Goal: Book appointment/travel/reservation

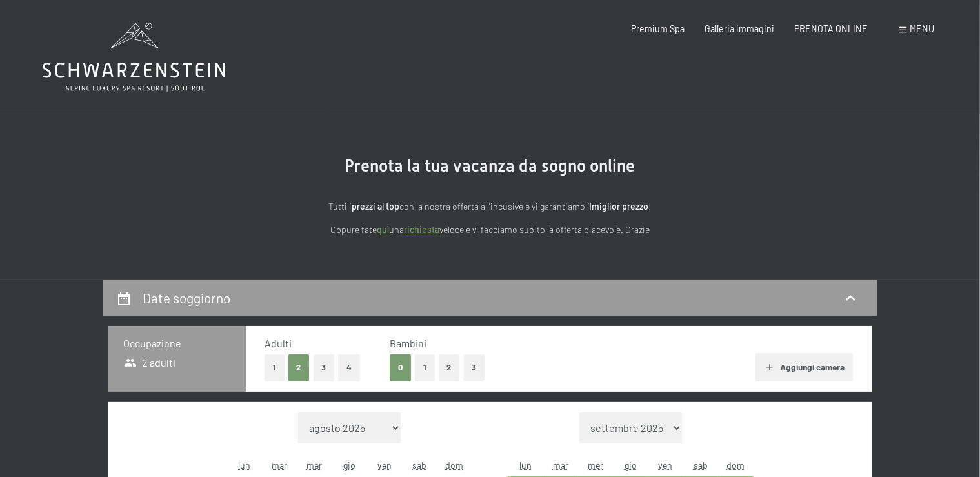
click at [919, 34] on span "Menu" at bounding box center [922, 28] width 25 height 11
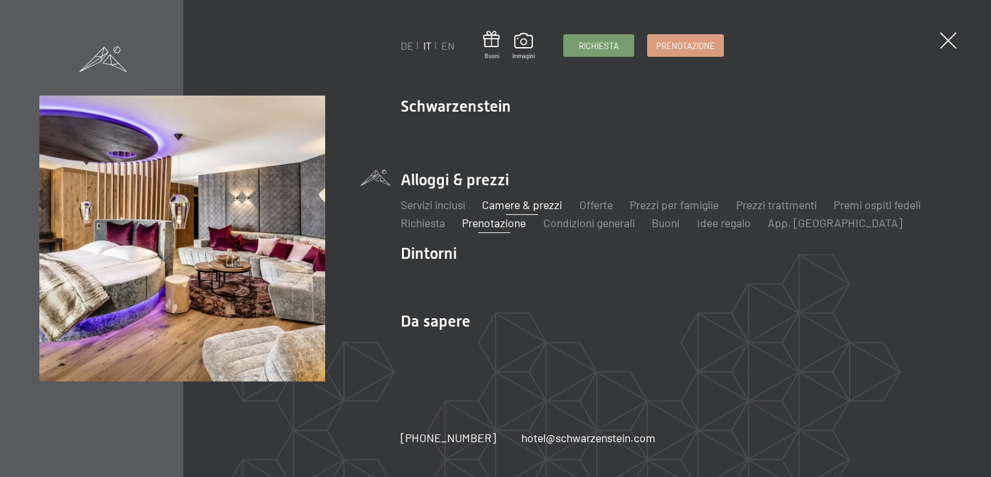
click at [535, 205] on link "Camere & prezzi" at bounding box center [522, 204] width 80 height 14
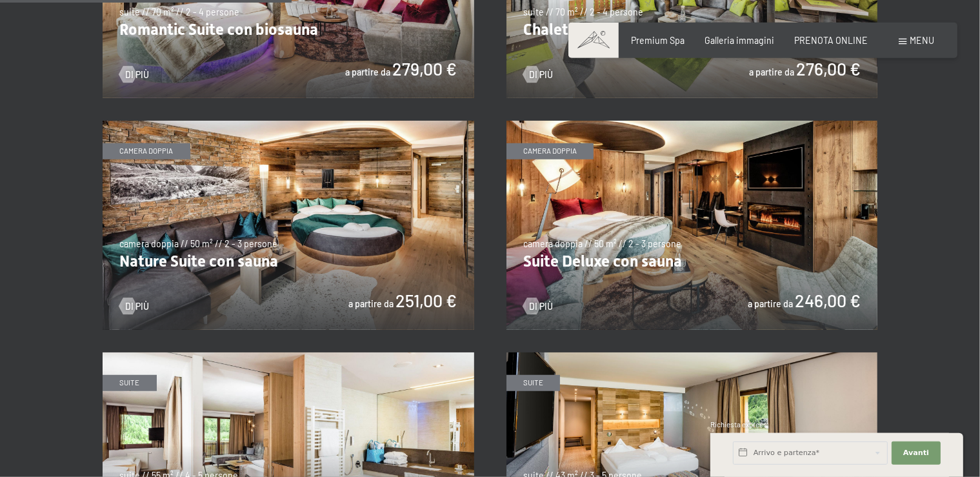
scroll to position [1084, 0]
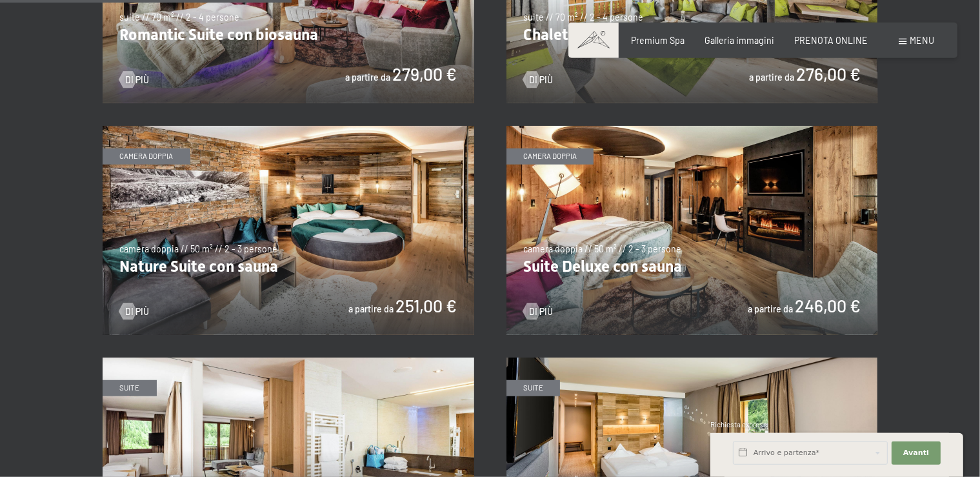
click at [285, 252] on img at bounding box center [289, 230] width 372 height 209
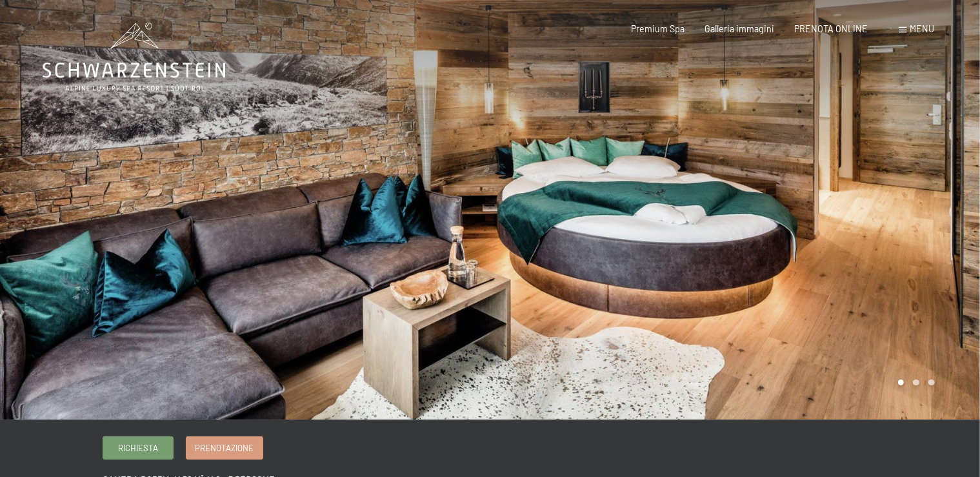
click at [874, 272] on div at bounding box center [735, 209] width 490 height 419
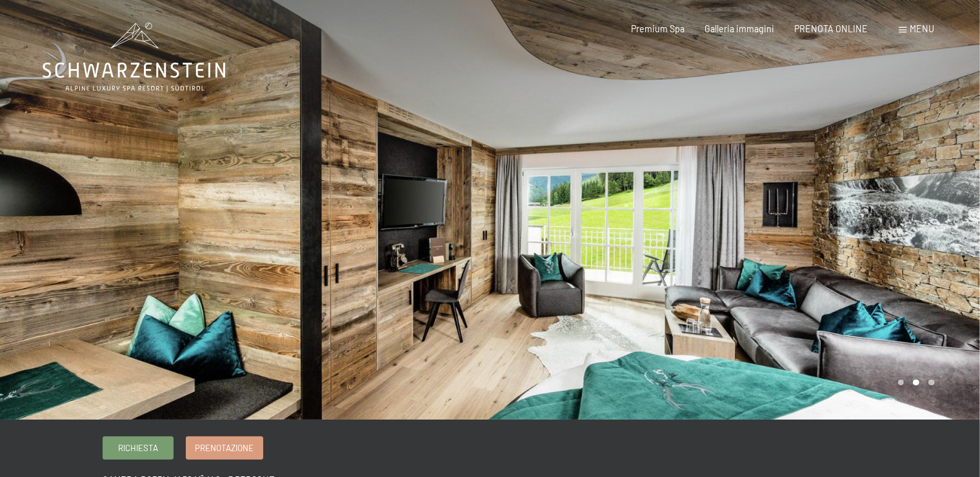
click at [874, 272] on div at bounding box center [735, 209] width 490 height 419
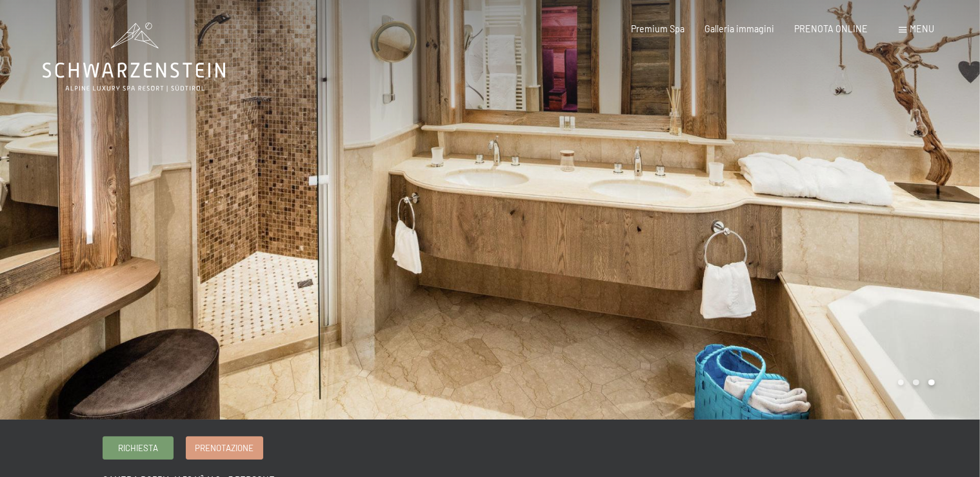
click at [97, 224] on div at bounding box center [245, 209] width 490 height 419
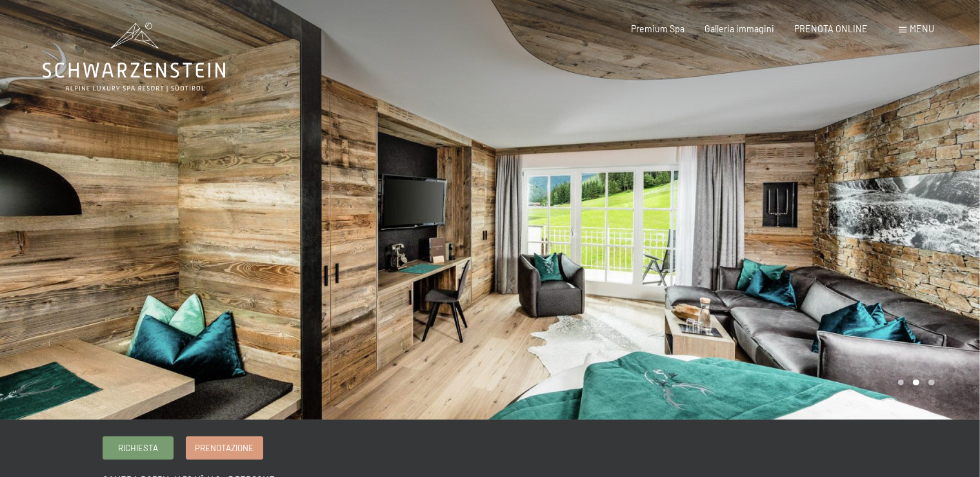
click at [884, 239] on div at bounding box center [735, 209] width 490 height 419
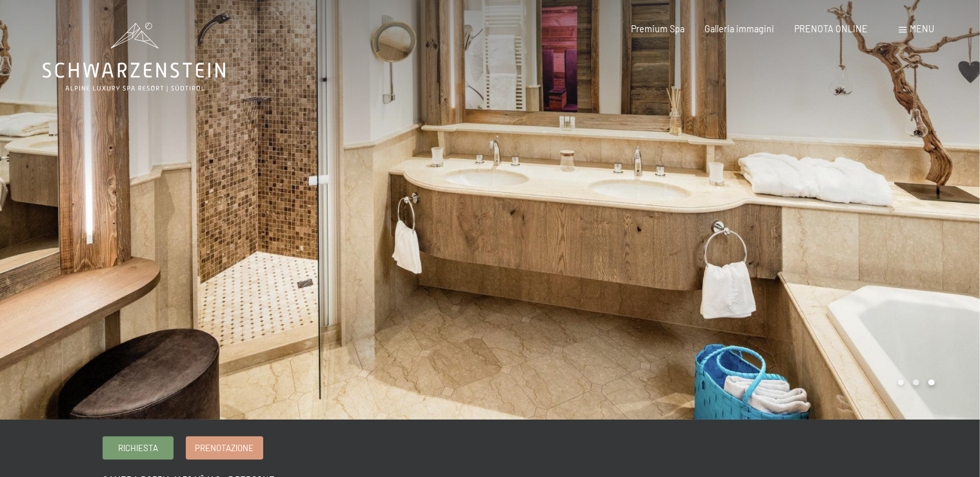
click at [884, 239] on div at bounding box center [735, 209] width 490 height 419
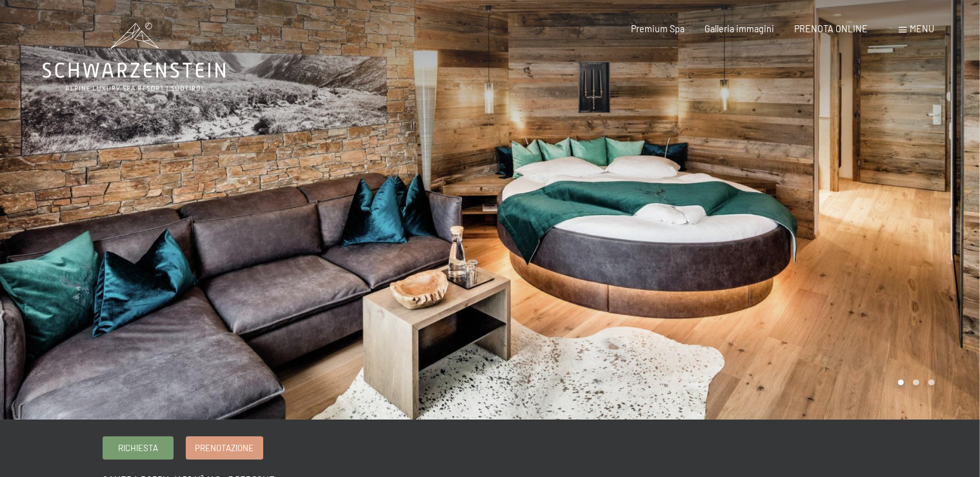
click at [884, 239] on div at bounding box center [735, 209] width 490 height 419
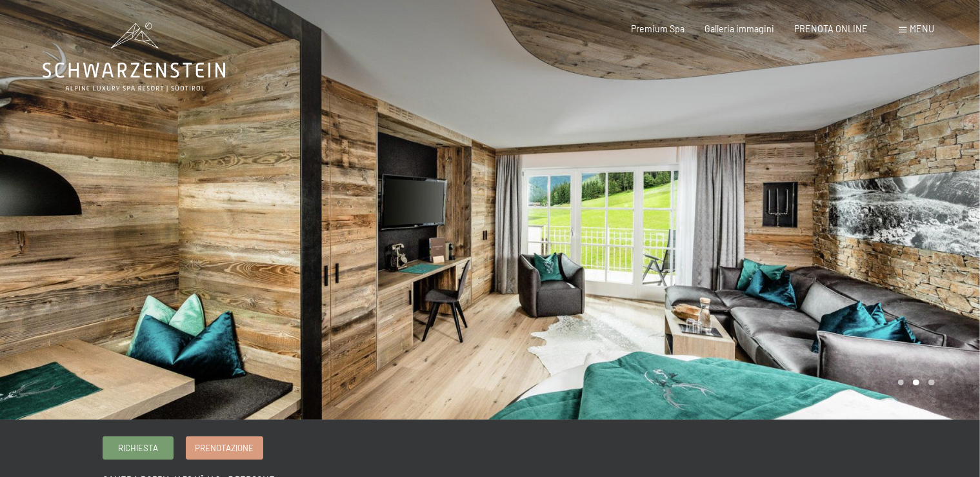
click at [884, 239] on div at bounding box center [735, 209] width 490 height 419
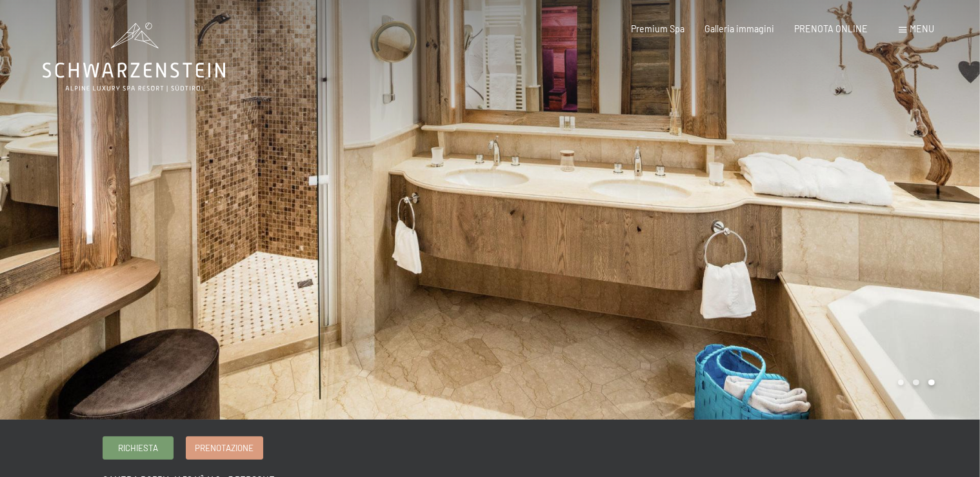
click at [884, 239] on div at bounding box center [735, 209] width 490 height 419
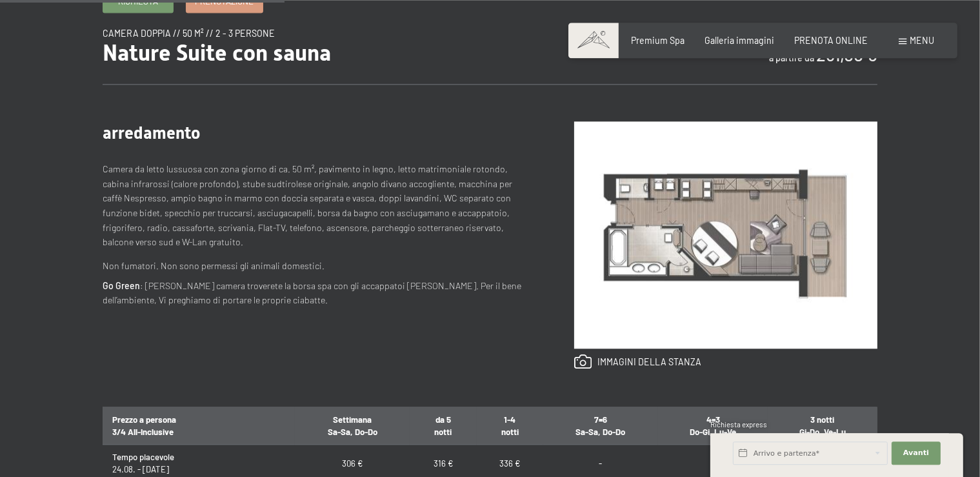
scroll to position [444, 0]
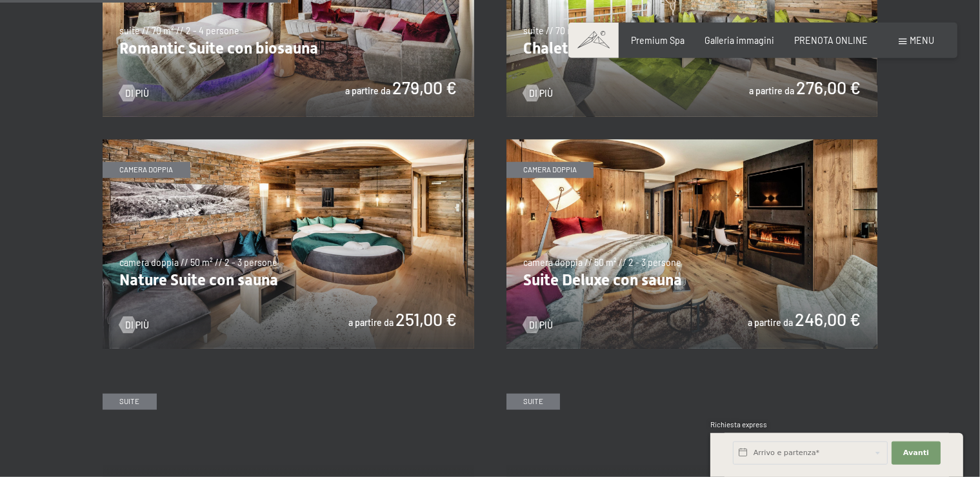
scroll to position [1079, 0]
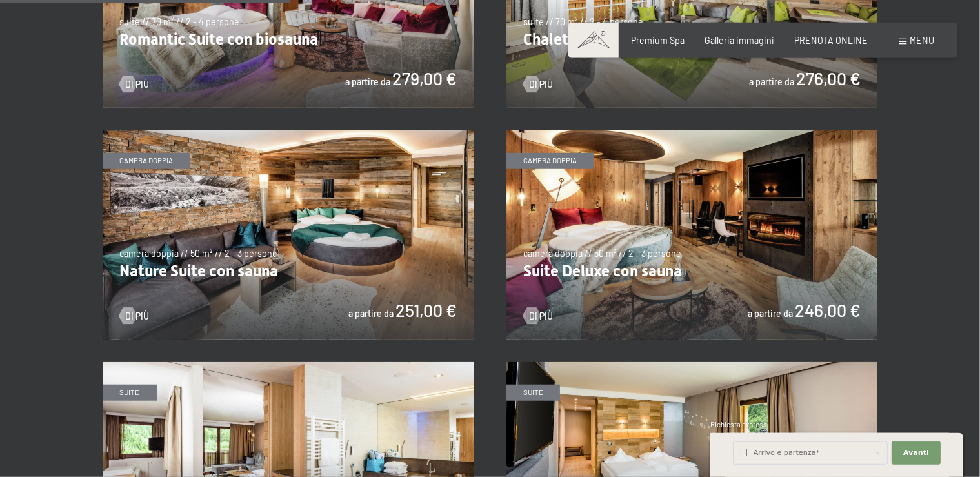
click at [752, 223] on img at bounding box center [692, 234] width 372 height 209
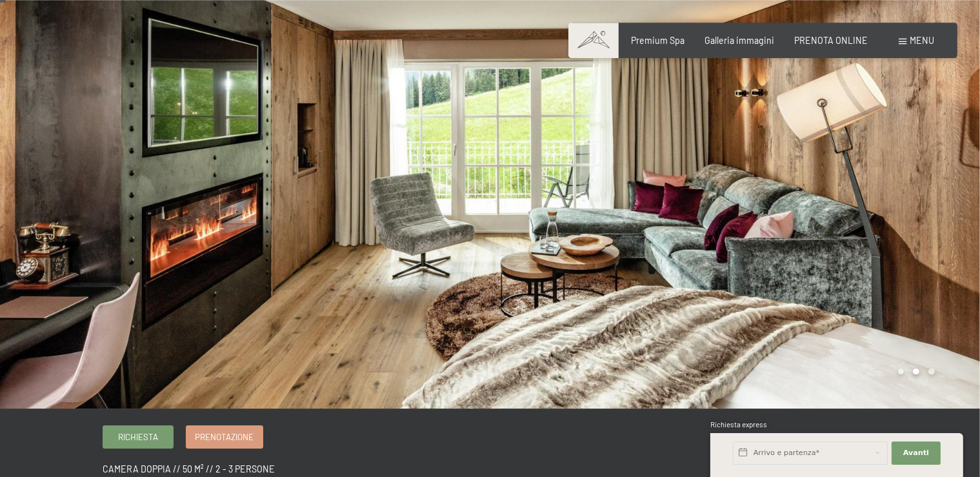
scroll to position [8, 0]
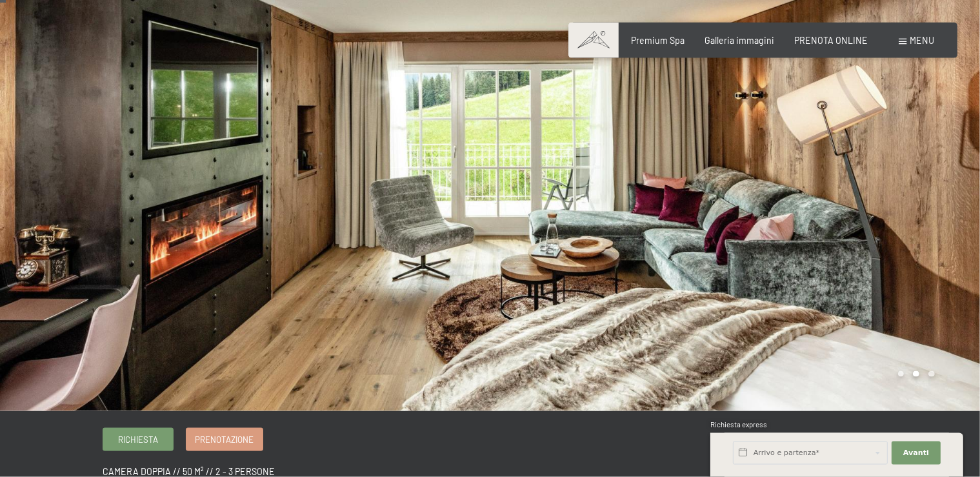
click at [900, 192] on div at bounding box center [735, 201] width 490 height 419
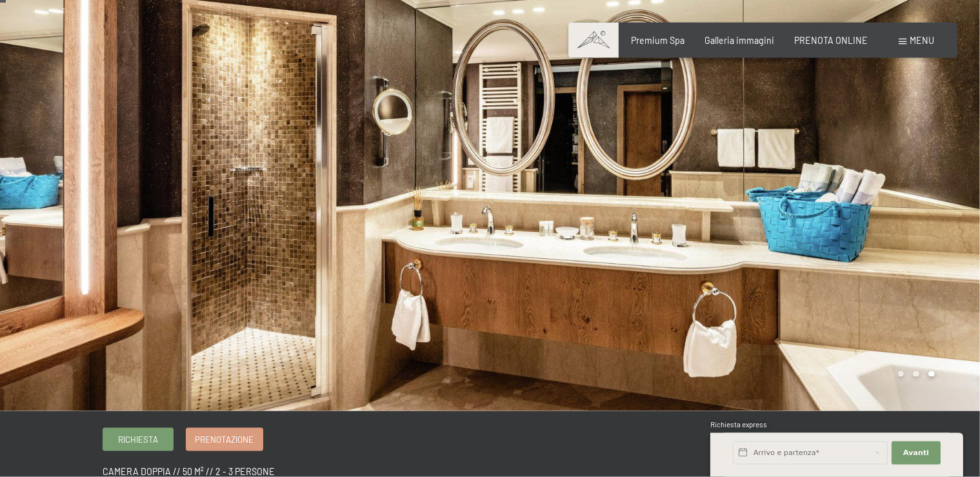
click at [900, 192] on div at bounding box center [735, 201] width 490 height 419
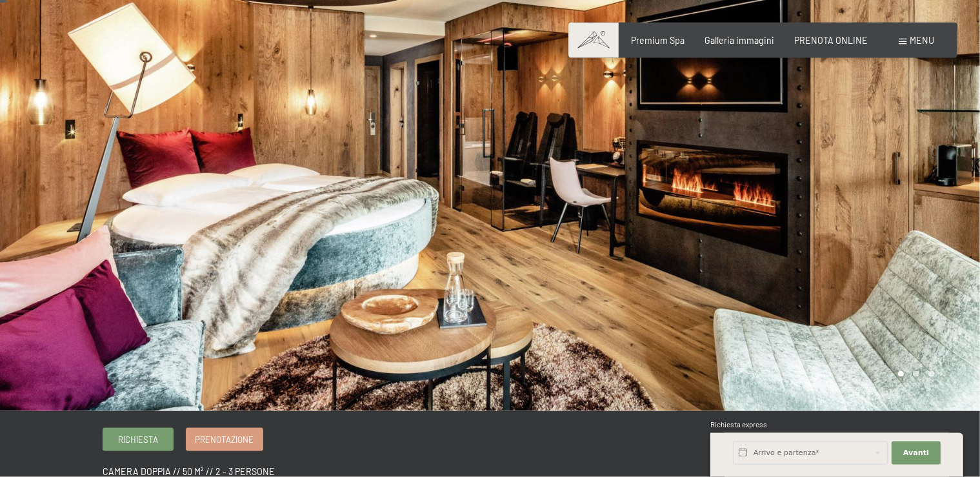
click at [900, 192] on div at bounding box center [735, 201] width 490 height 419
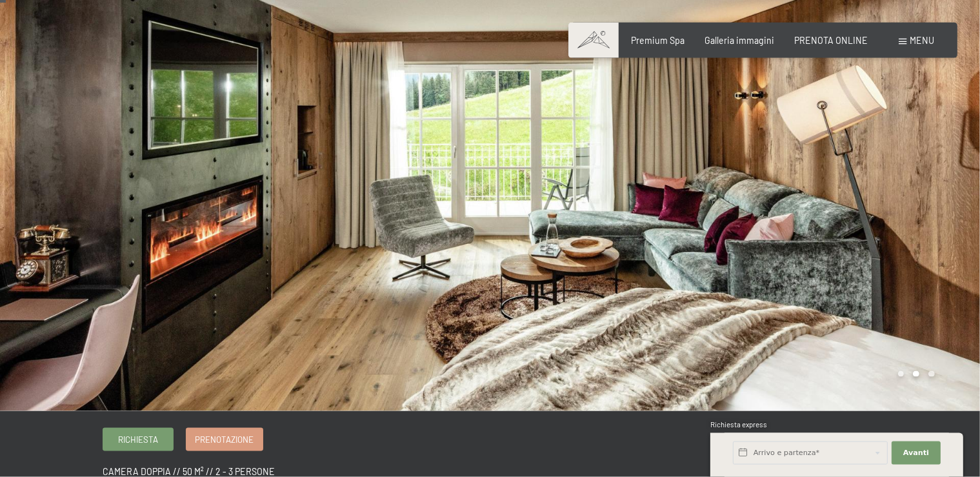
click at [900, 192] on div at bounding box center [735, 201] width 490 height 419
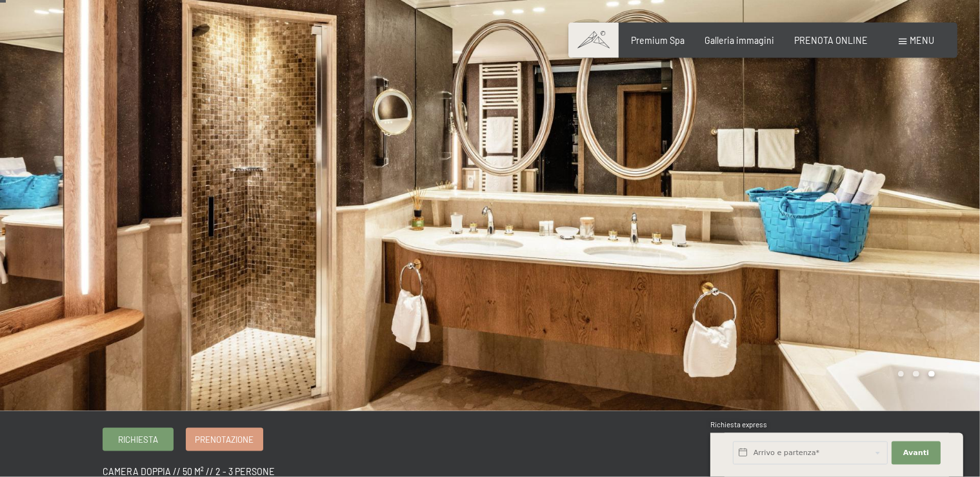
click at [900, 192] on div at bounding box center [735, 201] width 490 height 419
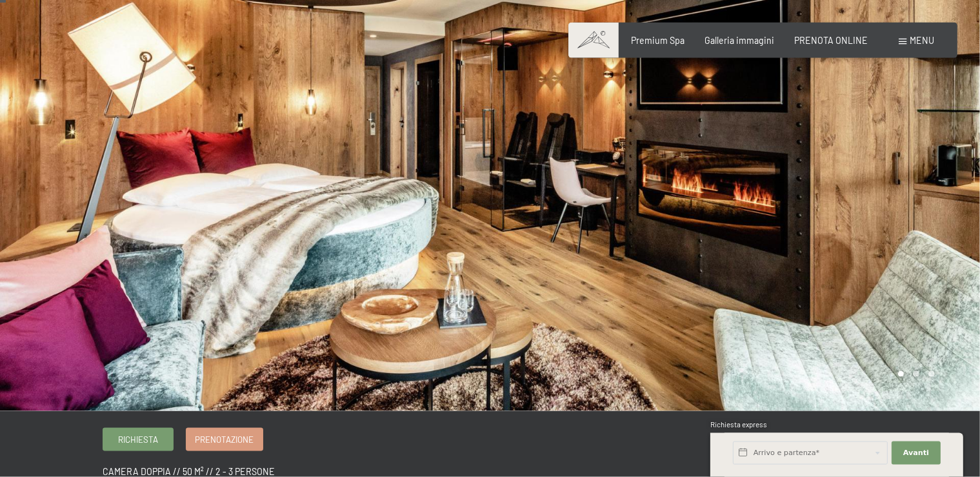
click at [900, 192] on div at bounding box center [735, 201] width 490 height 419
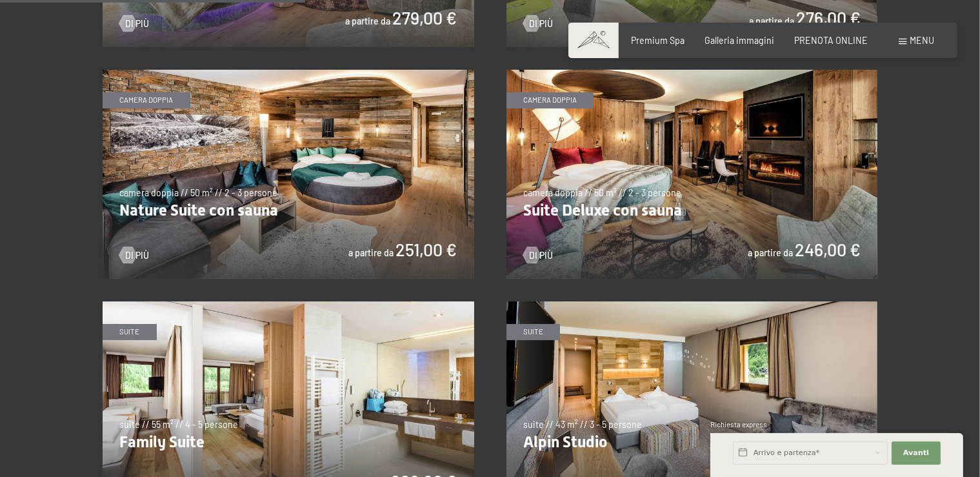
scroll to position [1135, 0]
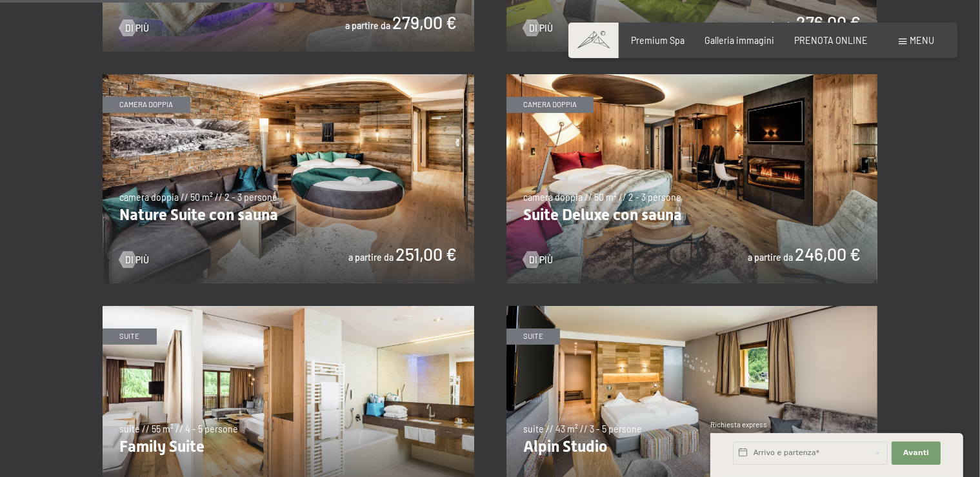
click at [339, 173] on img at bounding box center [289, 178] width 372 height 209
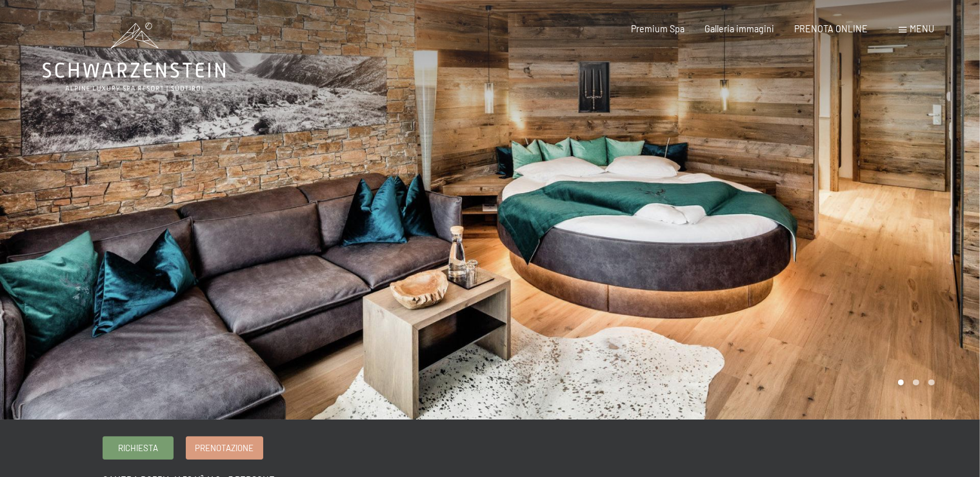
click at [946, 239] on div at bounding box center [735, 209] width 490 height 419
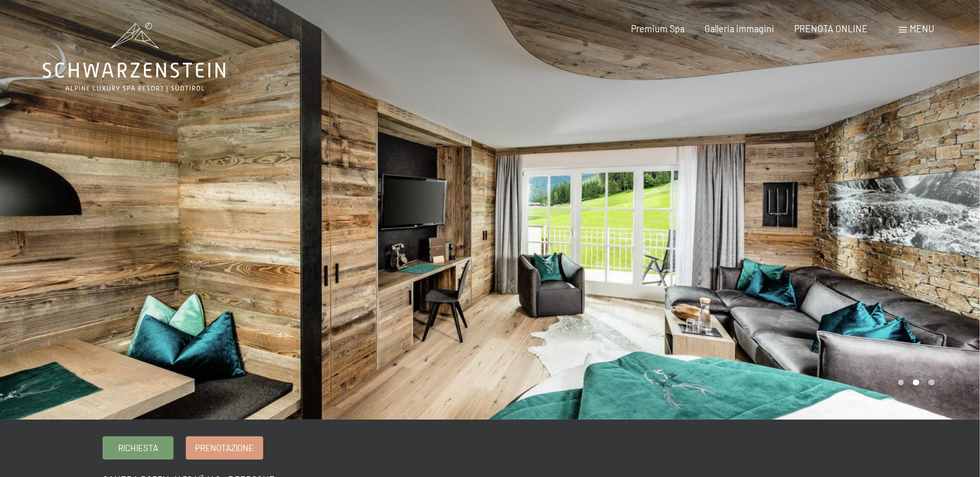
click at [53, 225] on div at bounding box center [245, 209] width 490 height 419
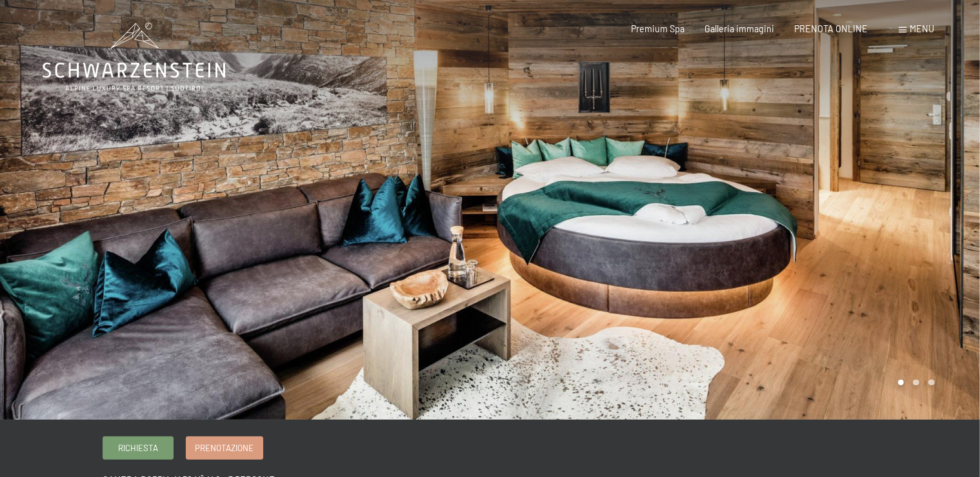
click at [53, 225] on div at bounding box center [245, 209] width 490 height 419
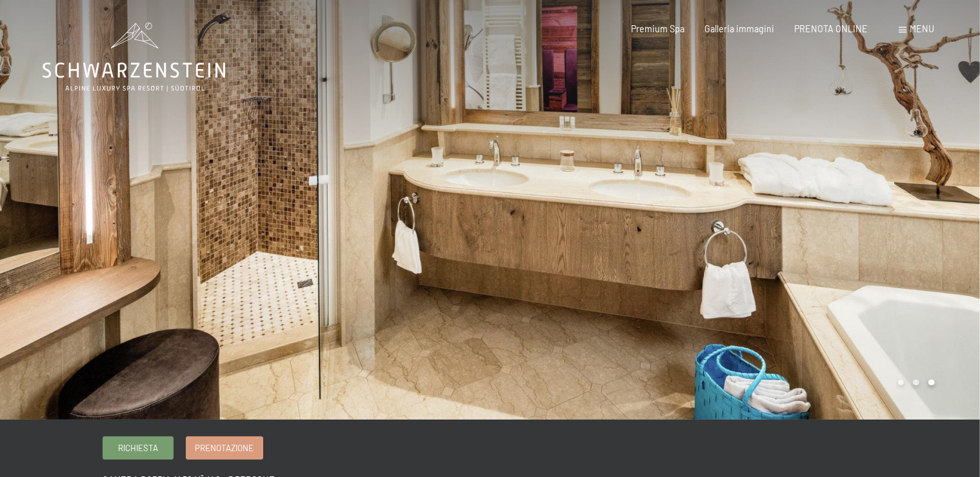
click at [53, 225] on div at bounding box center [245, 209] width 490 height 419
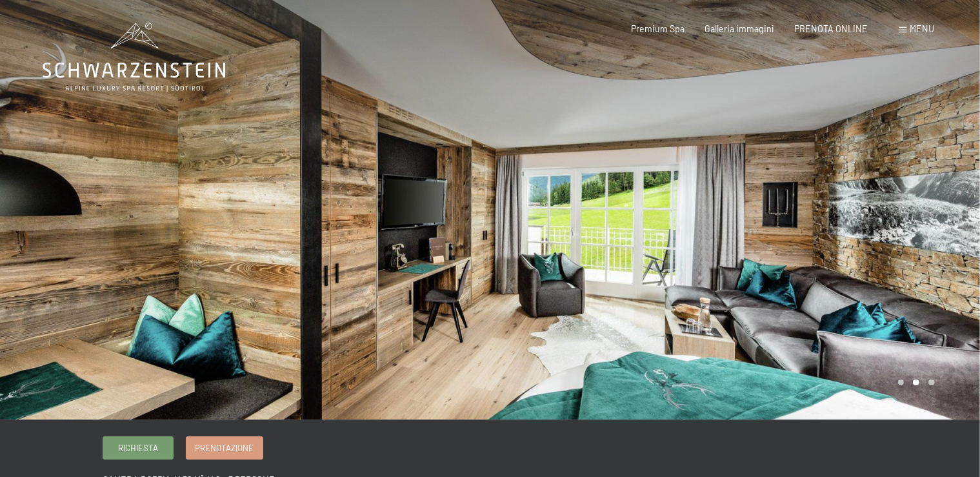
click at [53, 225] on div at bounding box center [245, 209] width 490 height 419
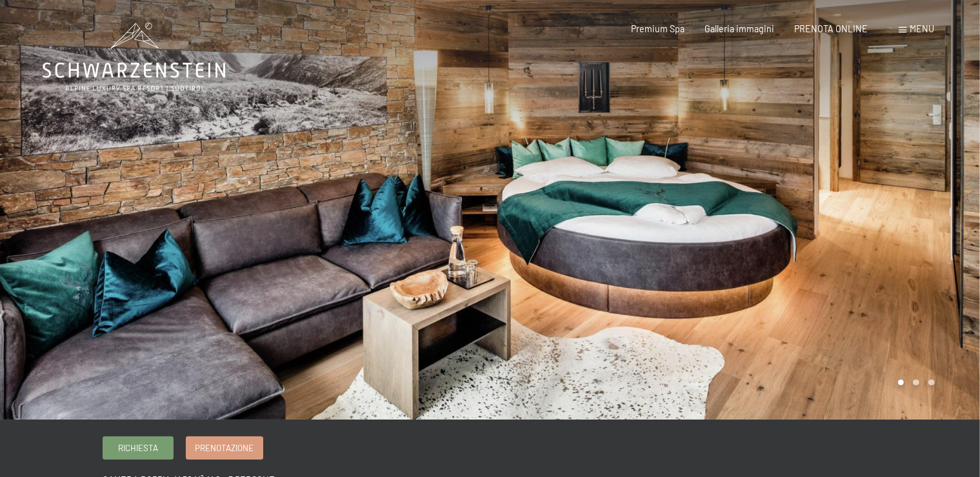
click at [53, 225] on div at bounding box center [245, 209] width 490 height 419
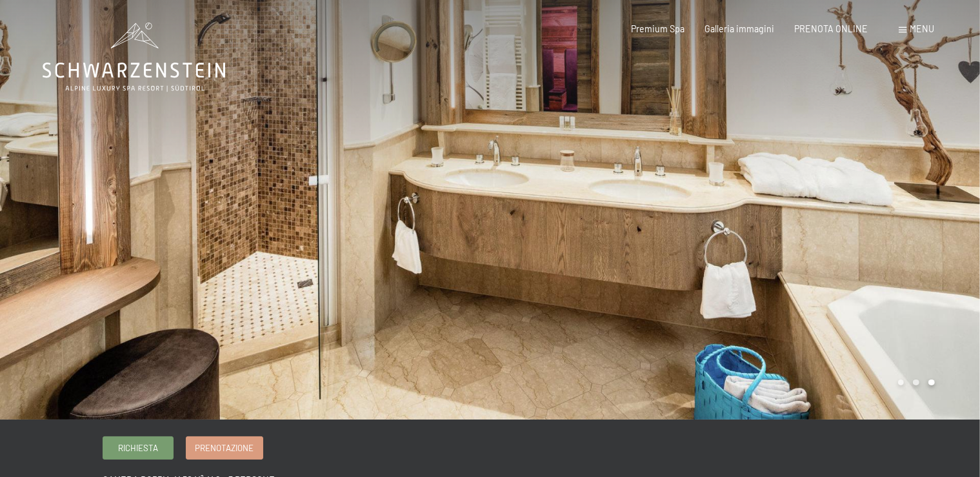
click at [53, 225] on div at bounding box center [245, 209] width 490 height 419
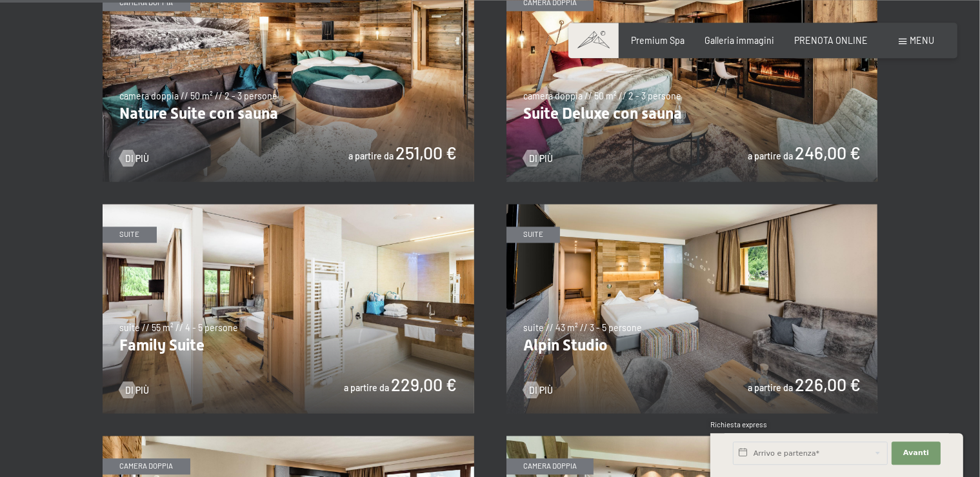
scroll to position [1255, 0]
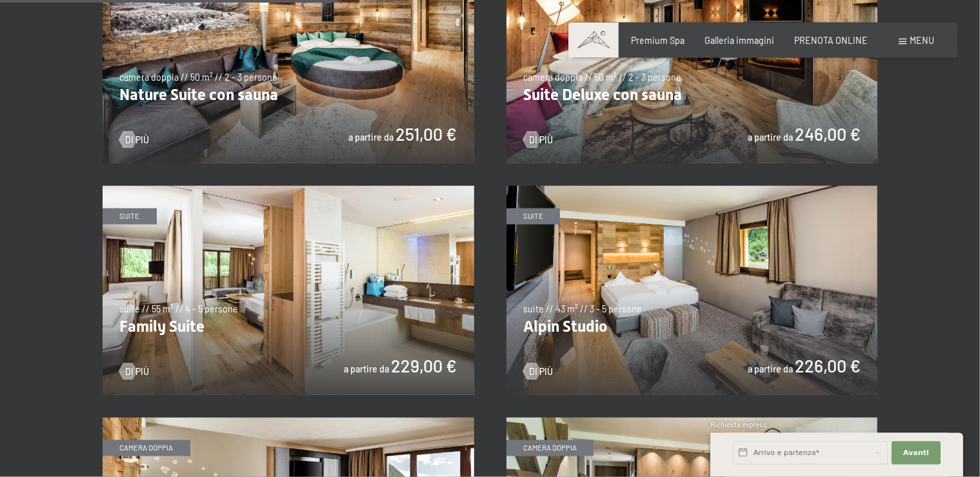
click at [369, 284] on img at bounding box center [289, 290] width 372 height 209
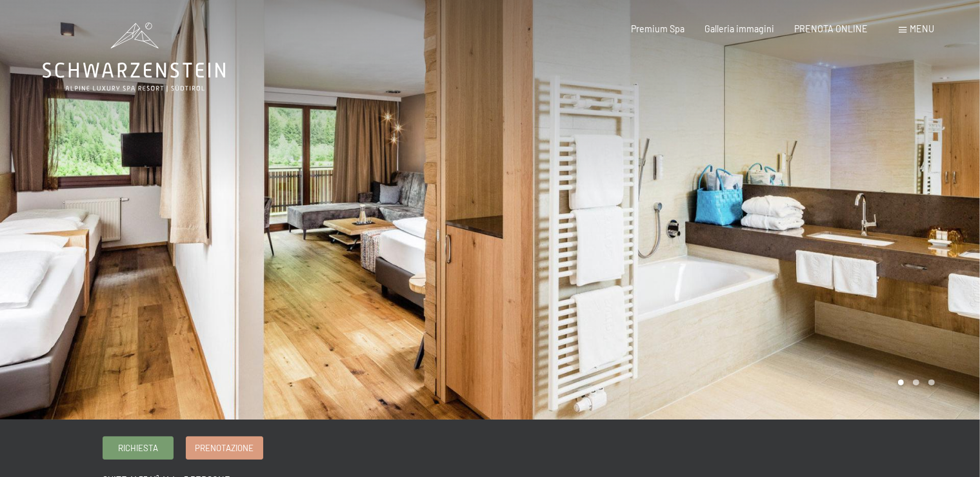
click at [824, 244] on div at bounding box center [735, 209] width 490 height 419
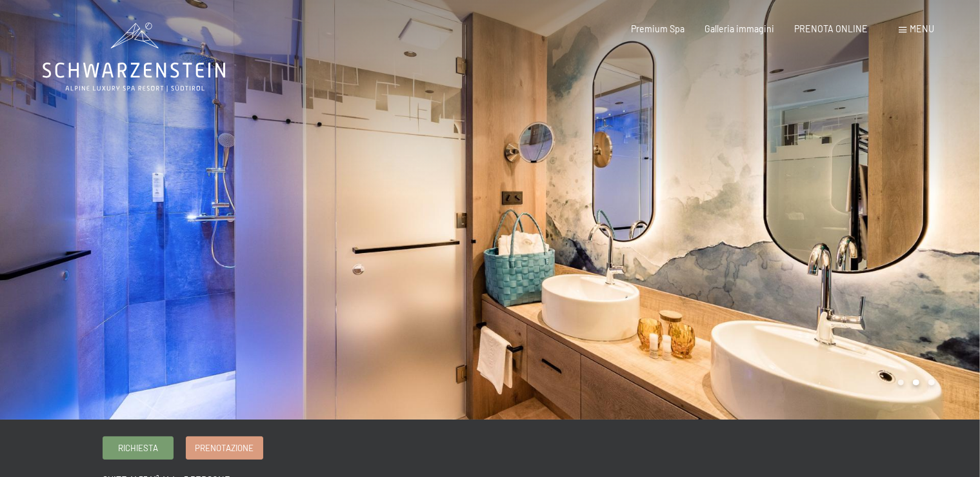
click at [824, 244] on div at bounding box center [735, 209] width 490 height 419
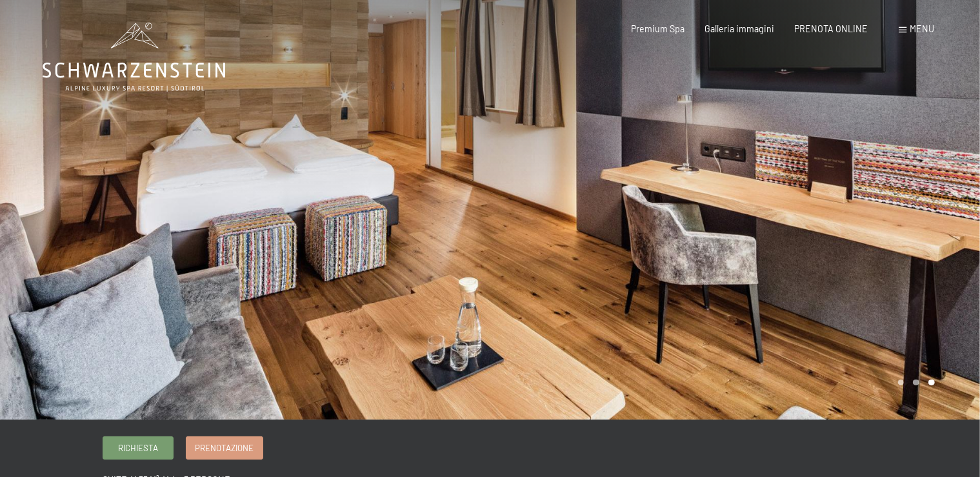
click at [824, 244] on div at bounding box center [735, 209] width 490 height 419
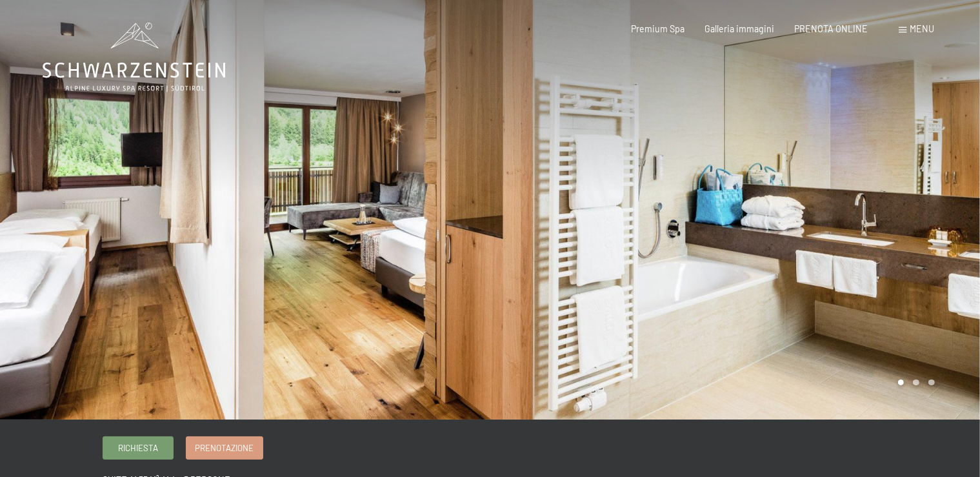
click at [824, 244] on div at bounding box center [735, 209] width 490 height 419
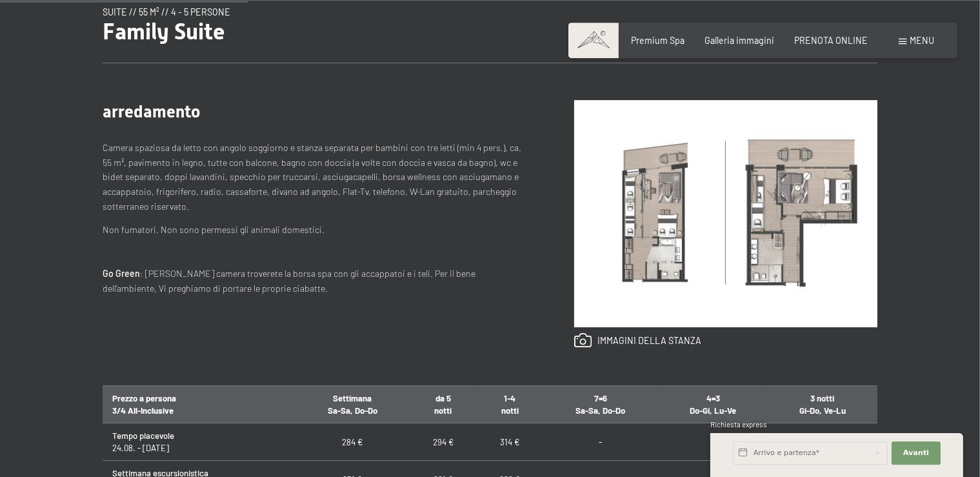
scroll to position [394, 0]
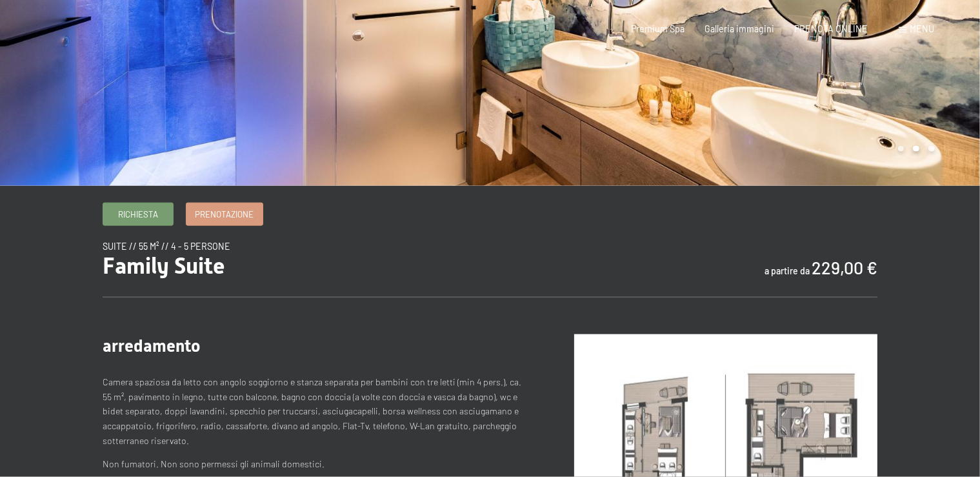
scroll to position [0, 0]
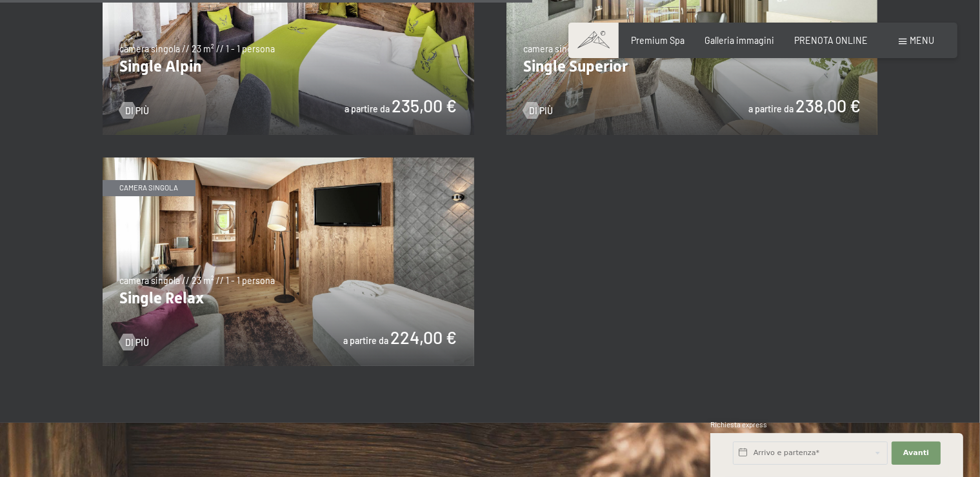
drag, startPoint x: 990, startPoint y: 108, endPoint x: 986, endPoint y: 320, distance: 211.6
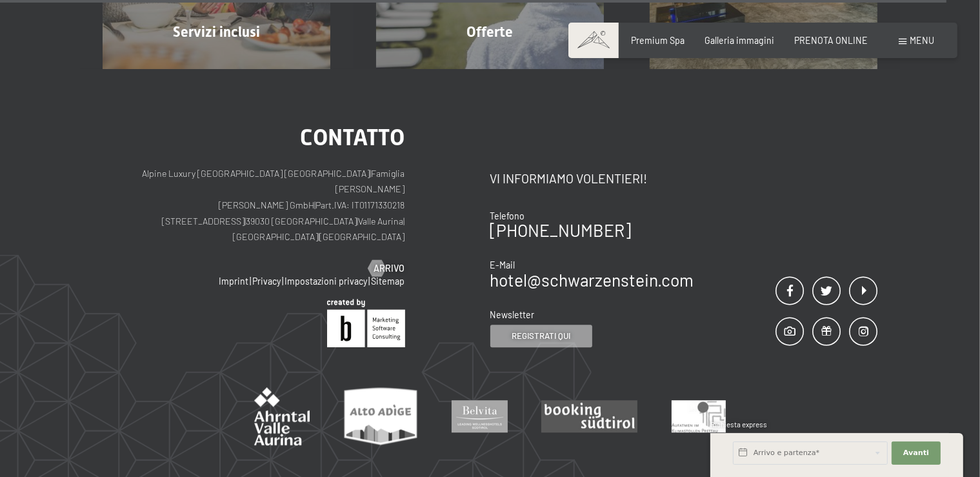
scroll to position [3569, 0]
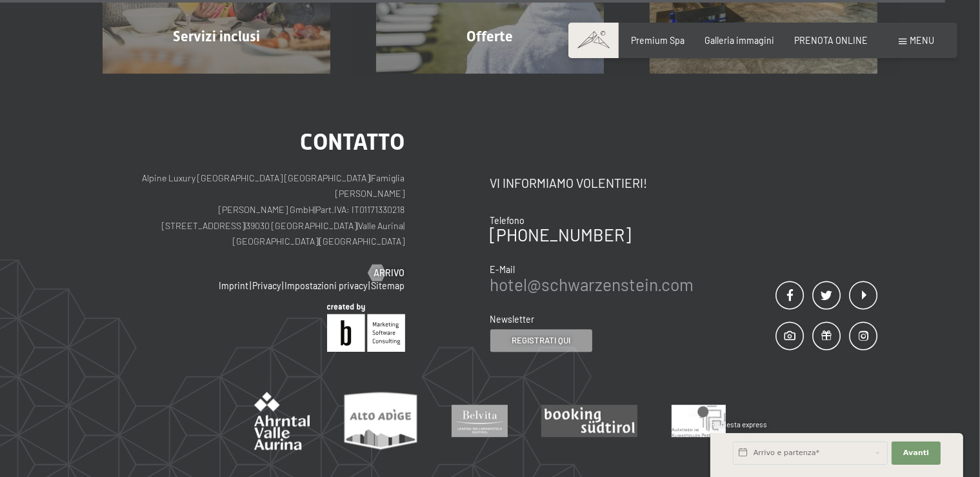
drag, startPoint x: 489, startPoint y: 265, endPoint x: 563, endPoint y: 257, distance: 74.0
click at [563, 257] on div "Contatto Alpine Luxury SPA Resort SCHWARZENSTEIN | Famiglia Zimmerhofer Otmar Z…" at bounding box center [490, 240] width 775 height 221
click at [708, 266] on div "Contatto Vi informiamo volentieri! Telefono +39 0474 674100 E-Mail hotel@ no-sp…" at bounding box center [684, 240] width 388 height 221
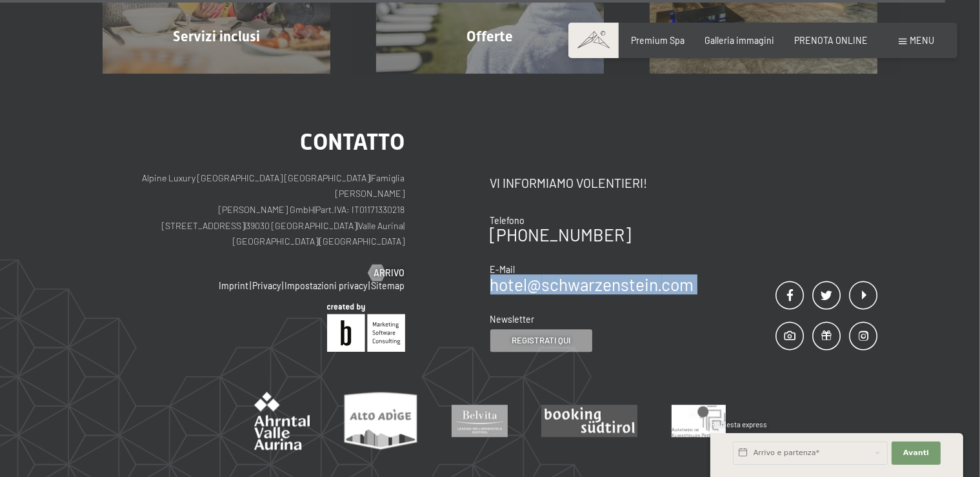
click at [708, 266] on div "Contatto Vi informiamo volentieri! Telefono +39 0474 674100 E-Mail hotel@ no-sp…" at bounding box center [684, 240] width 388 height 221
copy div "hotel@ no-spam. schwarzenstein. no-spam. com"
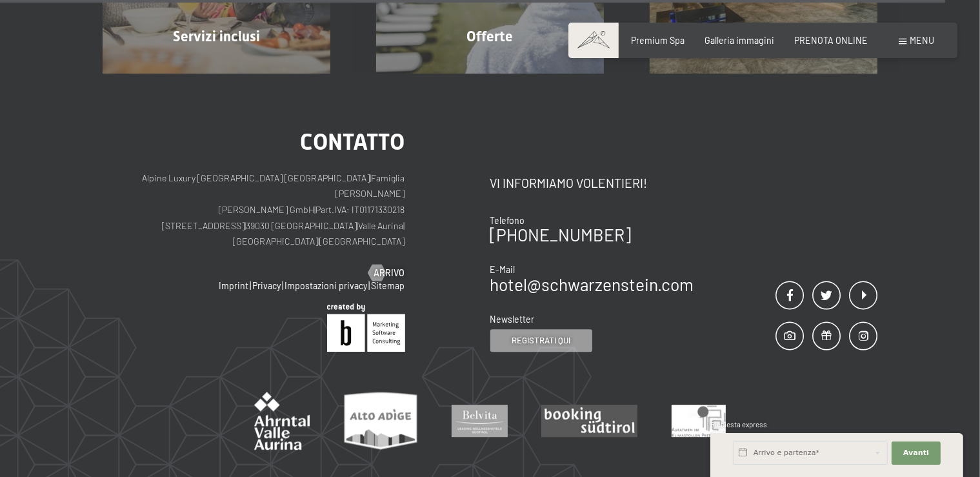
click at [426, 186] on div "Contatto Alpine Luxury SPA Resort SCHWARZENSTEIN | Famiglia Zimmerhofer Otmar Z…" at bounding box center [297, 240] width 388 height 221
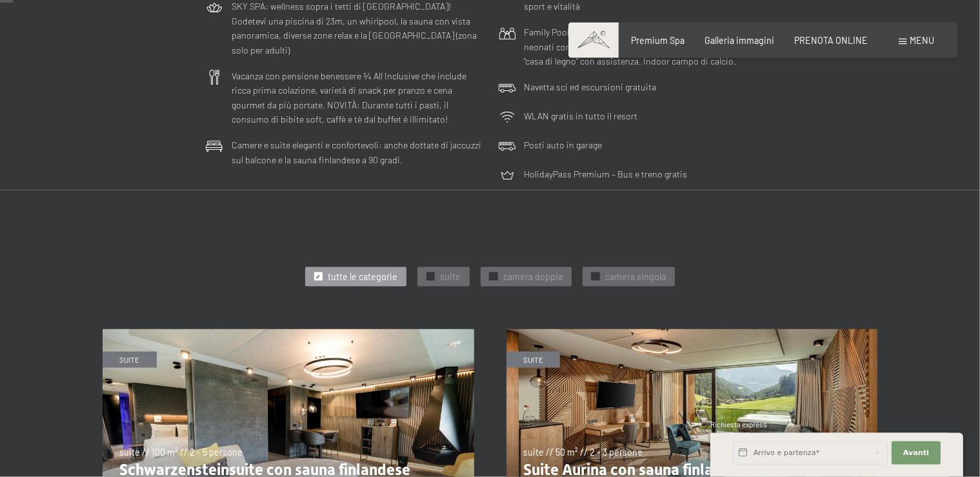
scroll to position [32, 0]
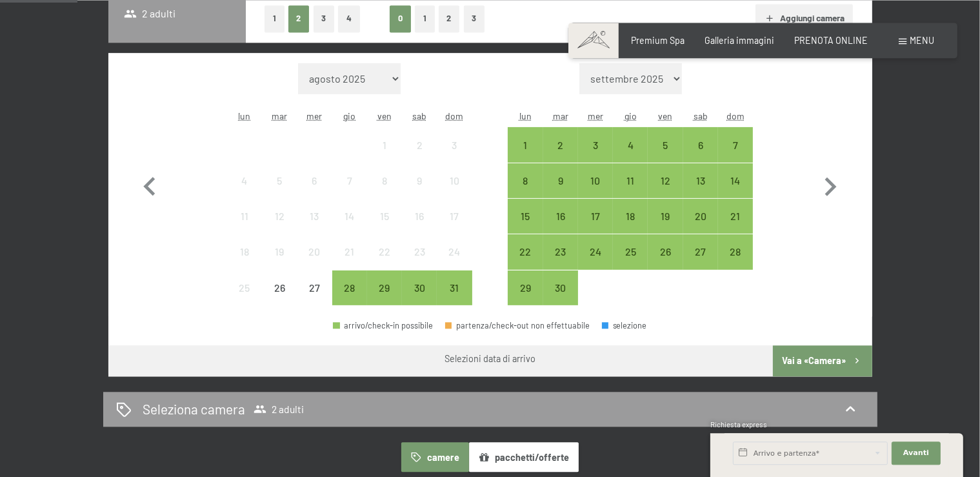
scroll to position [343, 0]
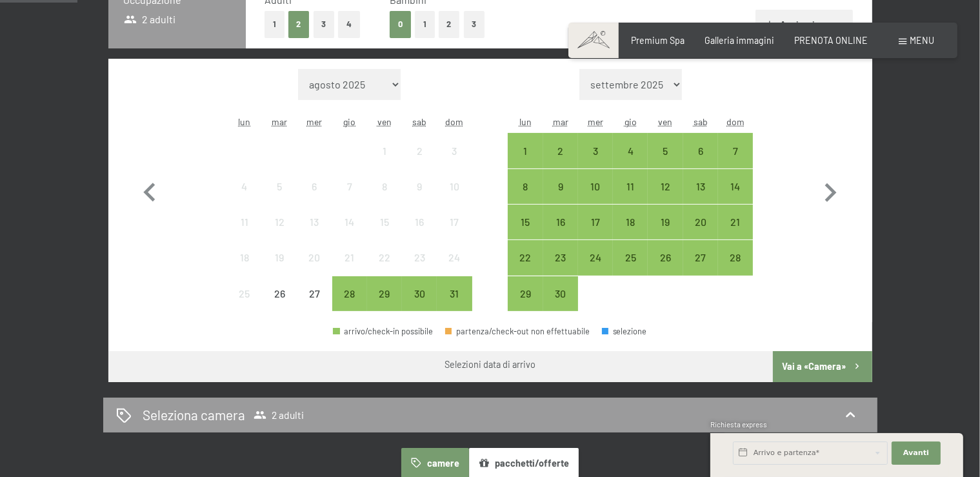
click at [427, 24] on button "1" at bounding box center [425, 24] width 20 height 26
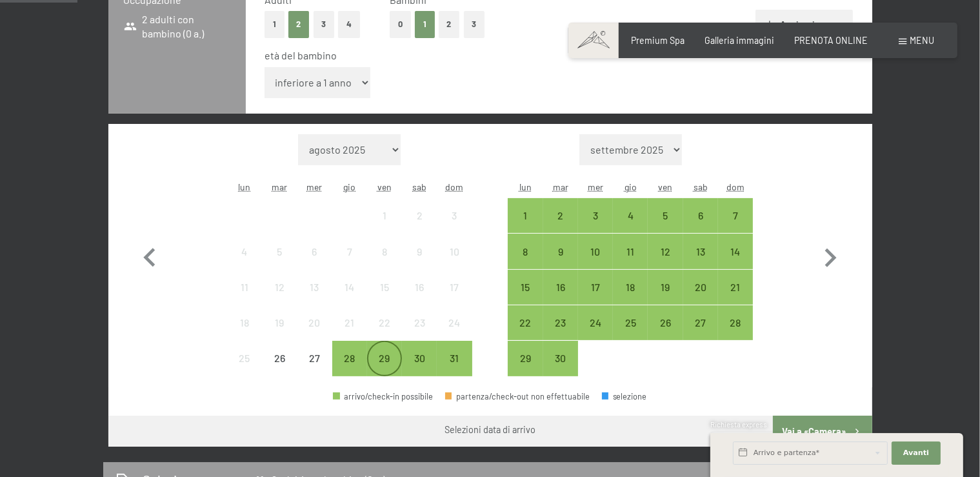
click at [375, 370] on div "29" at bounding box center [384, 369] width 32 height 32
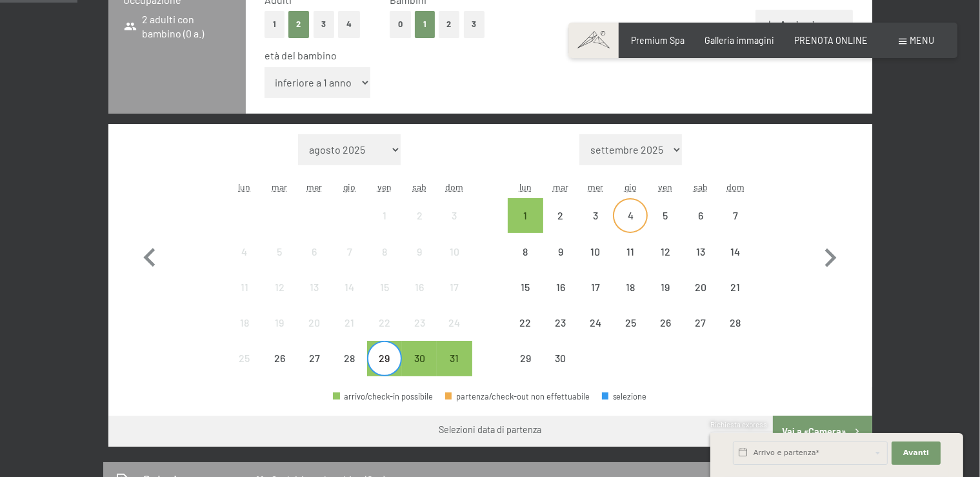
click at [636, 214] on div "4" at bounding box center [630, 226] width 32 height 32
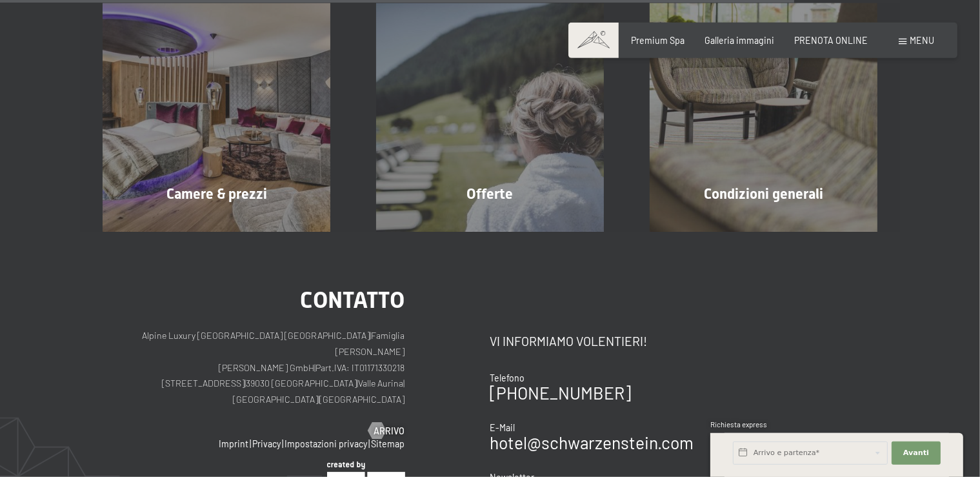
scroll to position [1218, 0]
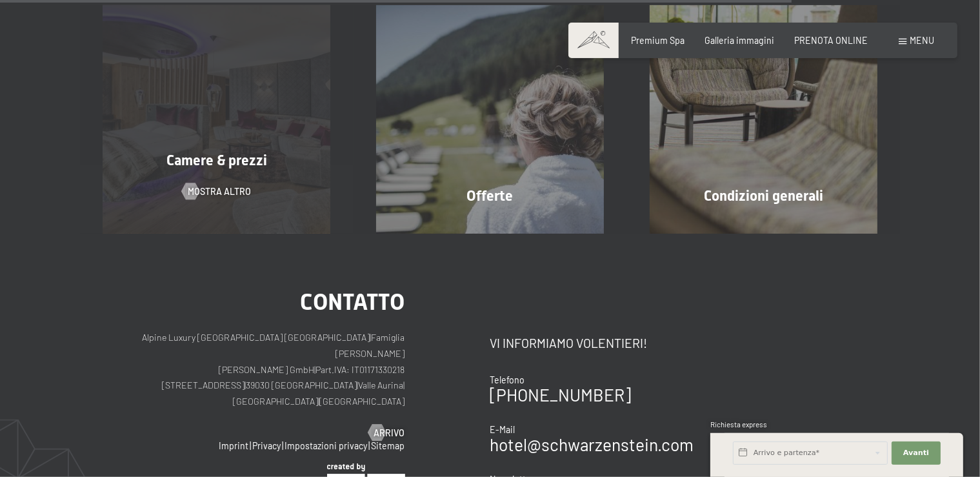
click at [243, 172] on div "Camere & prezzi mostra altro" at bounding box center [217, 119] width 274 height 228
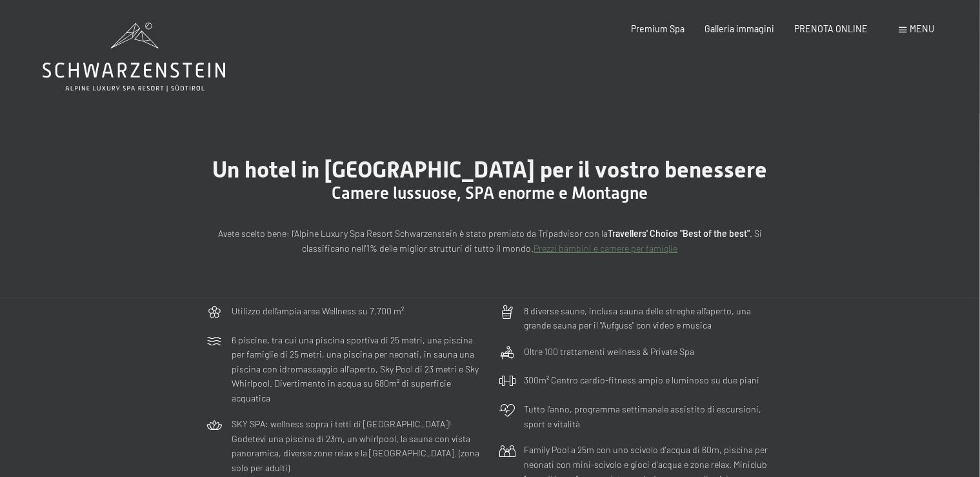
click at [650, 247] on link "Prezzi bambini e camere per famiglie" at bounding box center [606, 248] width 144 height 11
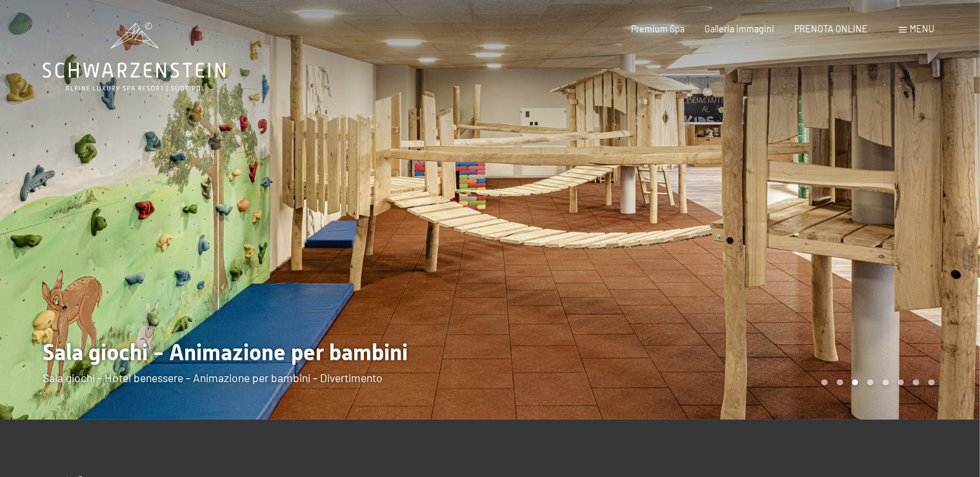
click at [925, 228] on div at bounding box center [735, 209] width 490 height 419
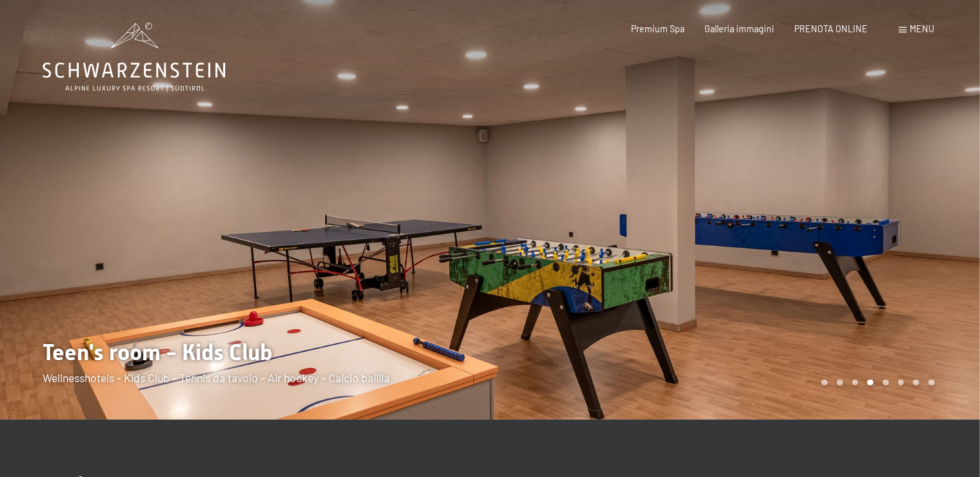
click at [925, 225] on div at bounding box center [735, 209] width 490 height 419
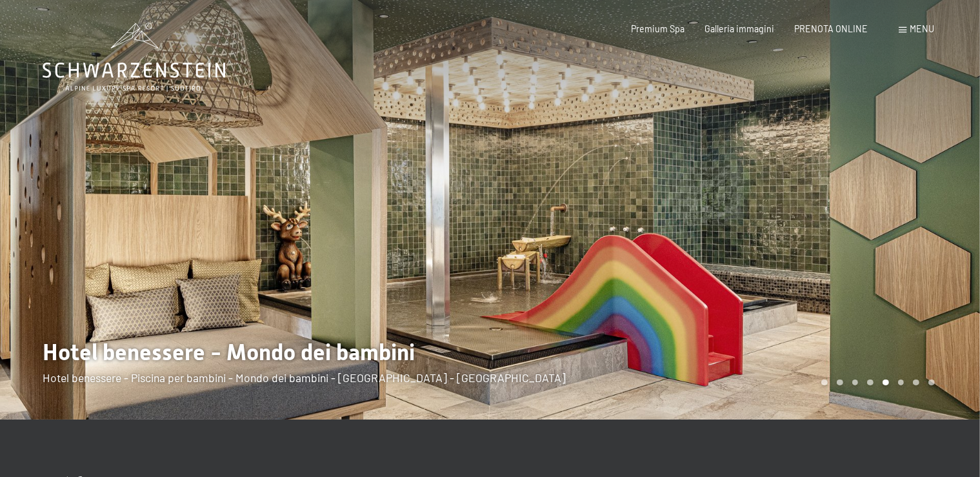
click at [921, 223] on div at bounding box center [735, 209] width 490 height 419
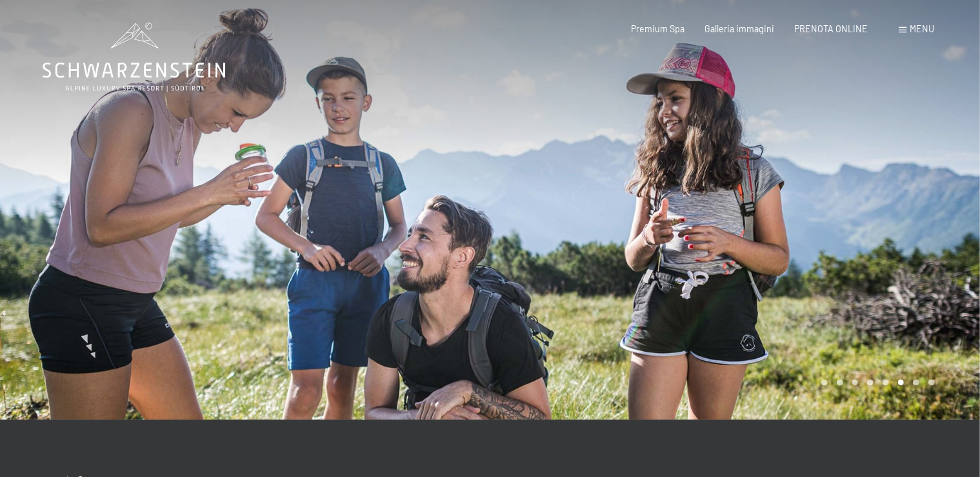
click at [922, 223] on div at bounding box center [735, 209] width 490 height 419
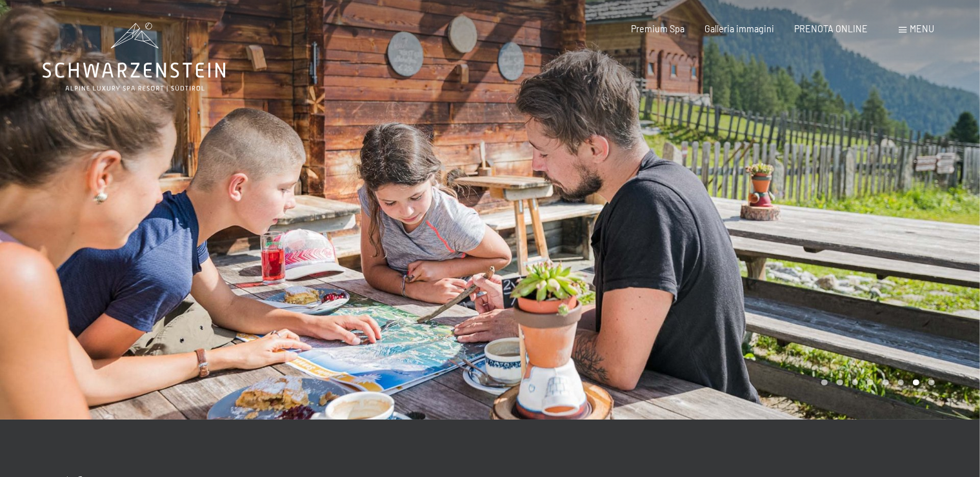
click at [921, 223] on div at bounding box center [735, 209] width 490 height 419
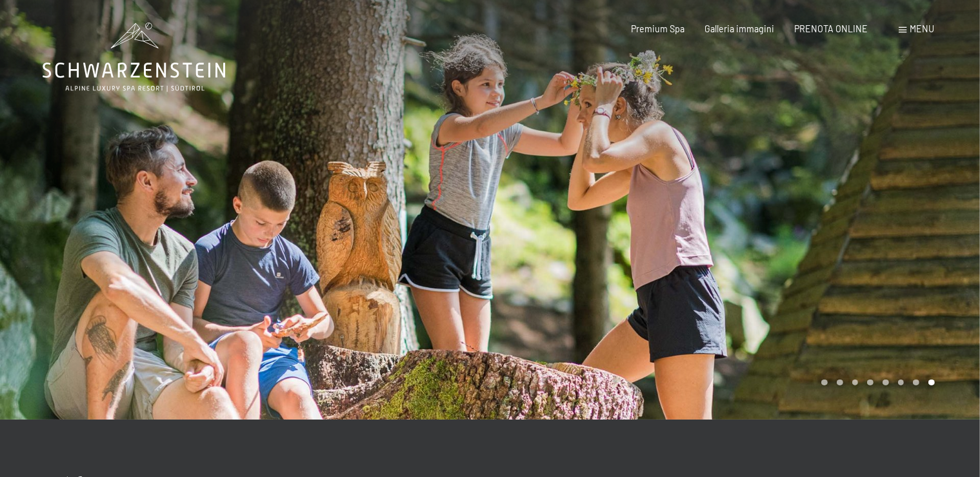
click at [922, 223] on div at bounding box center [735, 209] width 490 height 419
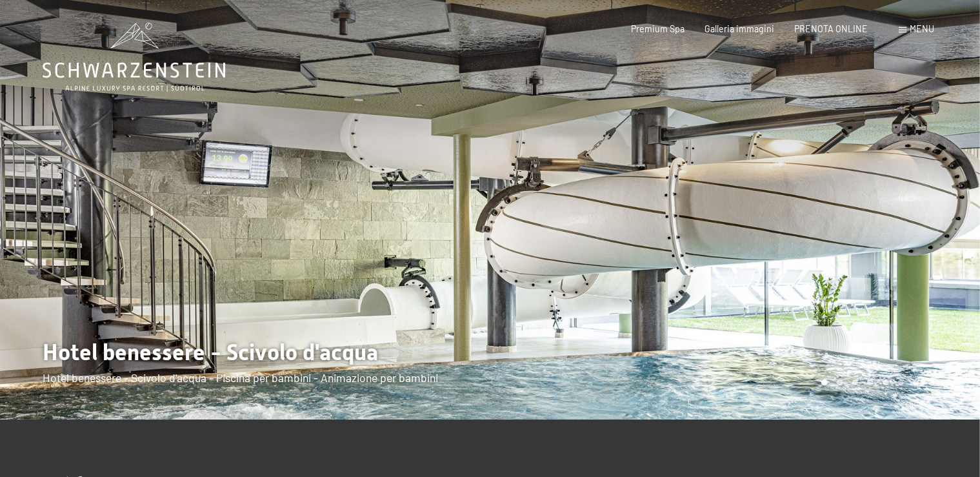
click at [66, 239] on div at bounding box center [245, 209] width 490 height 419
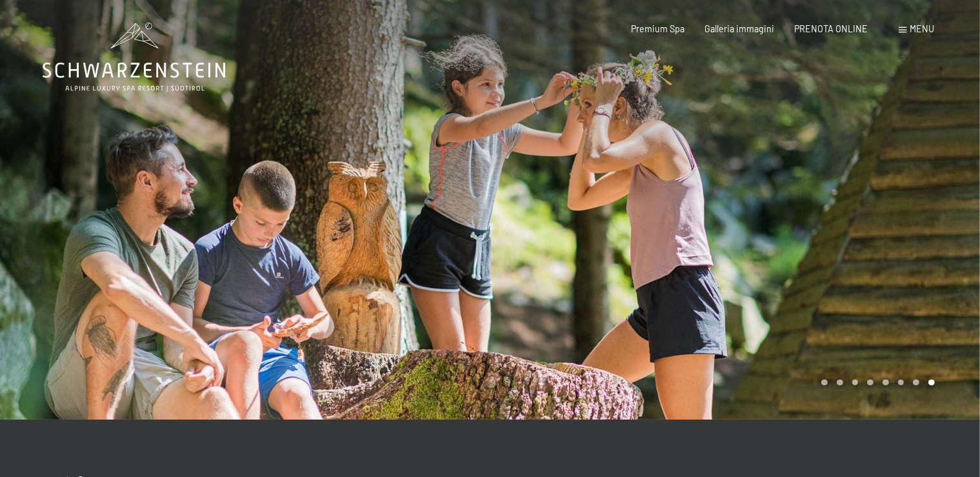
click at [66, 238] on div at bounding box center [245, 209] width 490 height 419
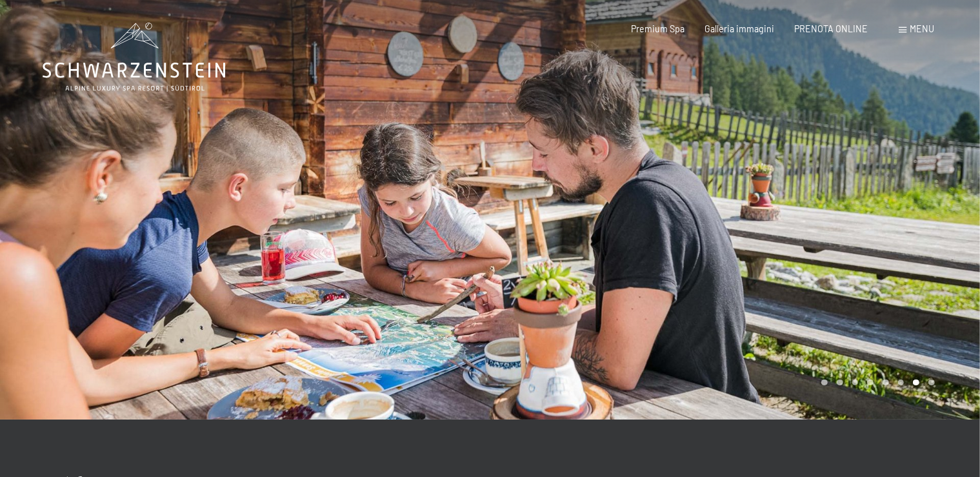
click at [66, 238] on div at bounding box center [245, 209] width 490 height 419
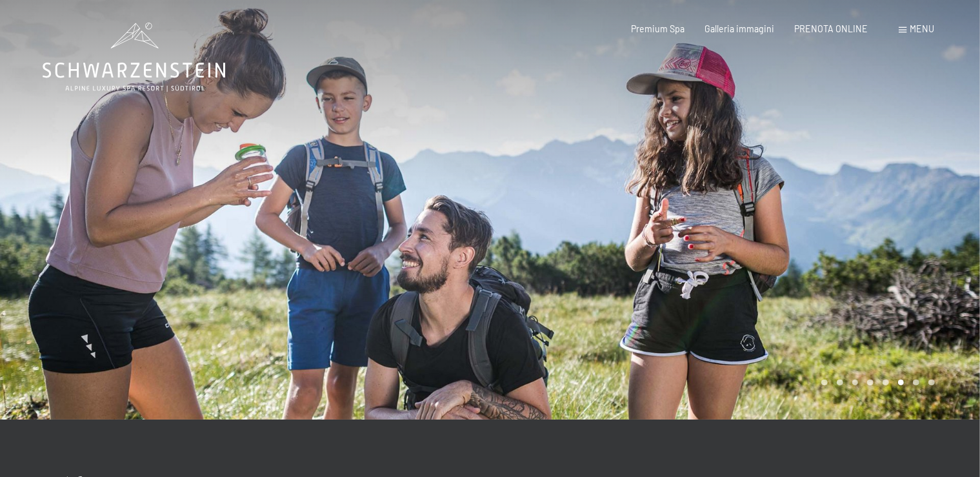
click at [66, 238] on div at bounding box center [245, 209] width 490 height 419
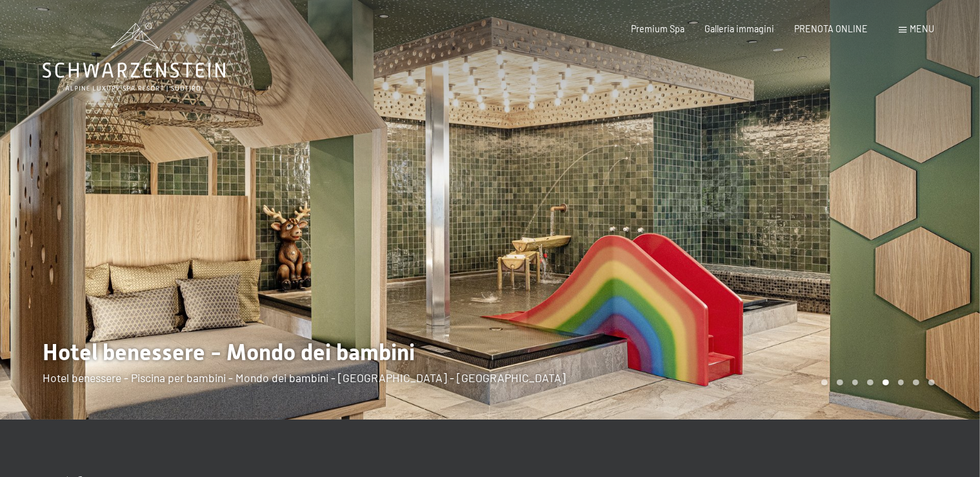
click at [112, 168] on div at bounding box center [245, 209] width 490 height 419
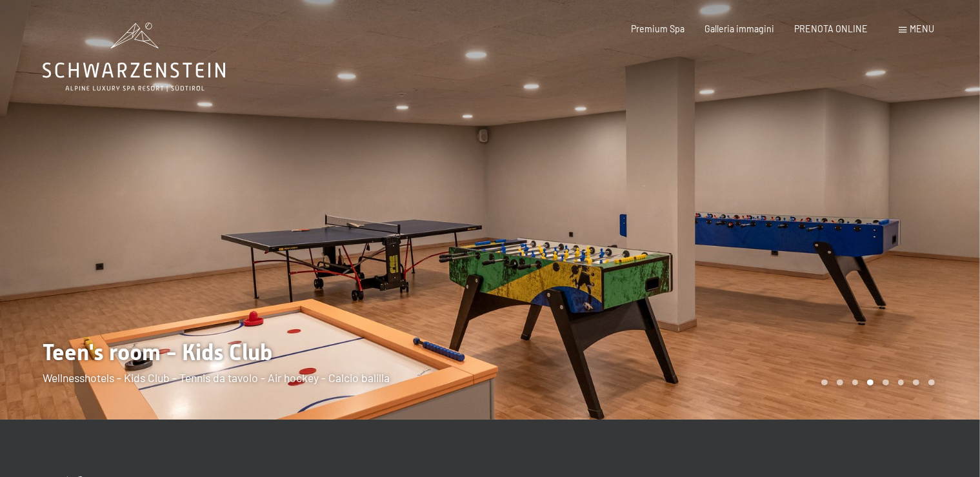
click at [135, 75] on icon at bounding box center [134, 57] width 183 height 69
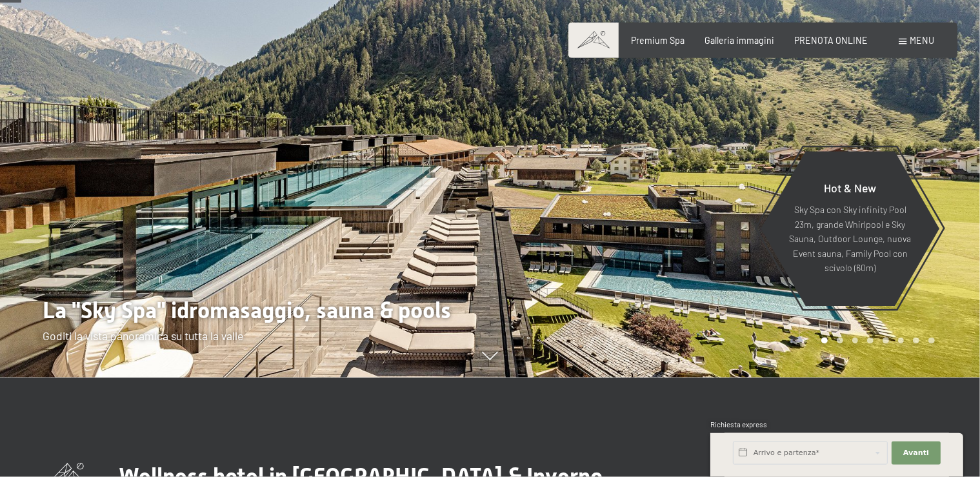
scroll to position [92, 0]
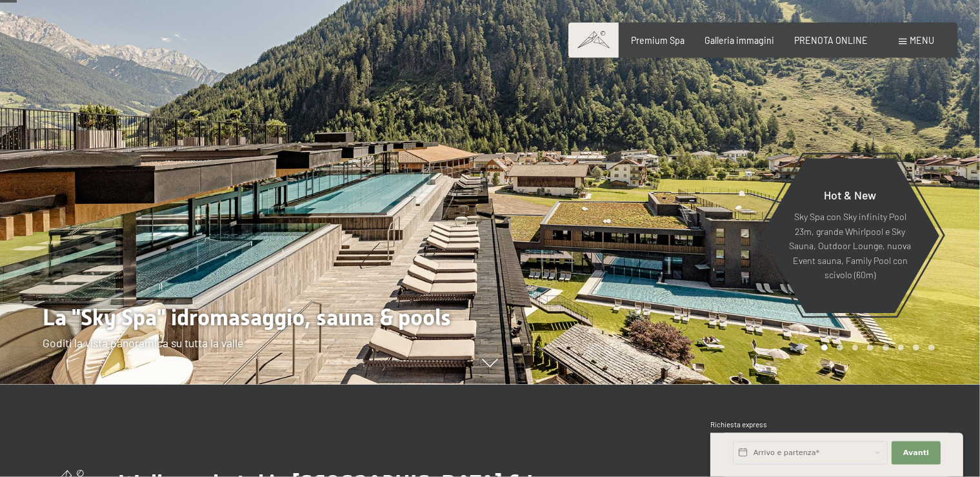
click at [944, 285] on div at bounding box center [735, 146] width 490 height 477
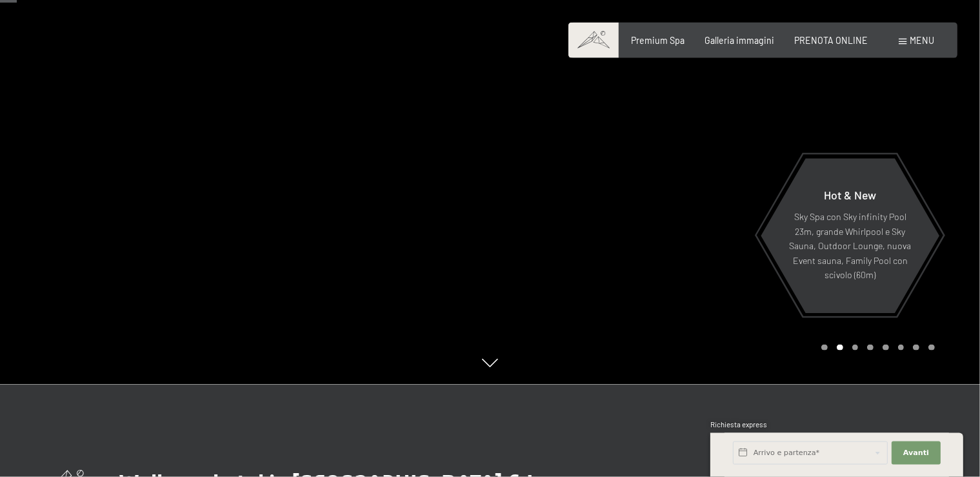
click at [943, 285] on div at bounding box center [735, 146] width 490 height 477
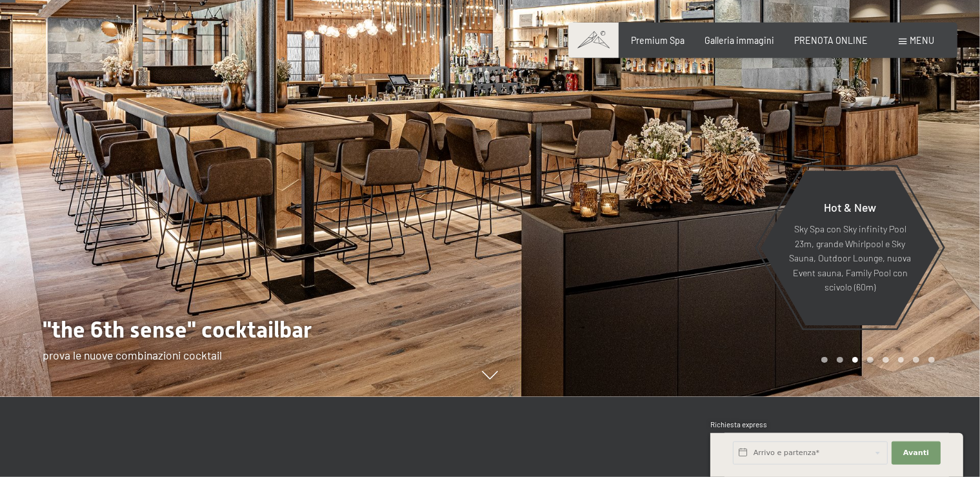
scroll to position [0, 0]
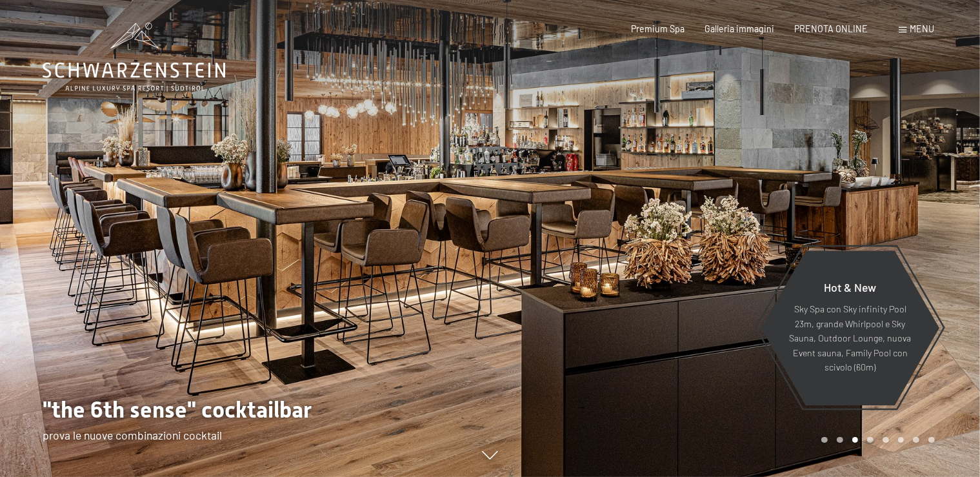
click at [52, 206] on div at bounding box center [245, 238] width 490 height 477
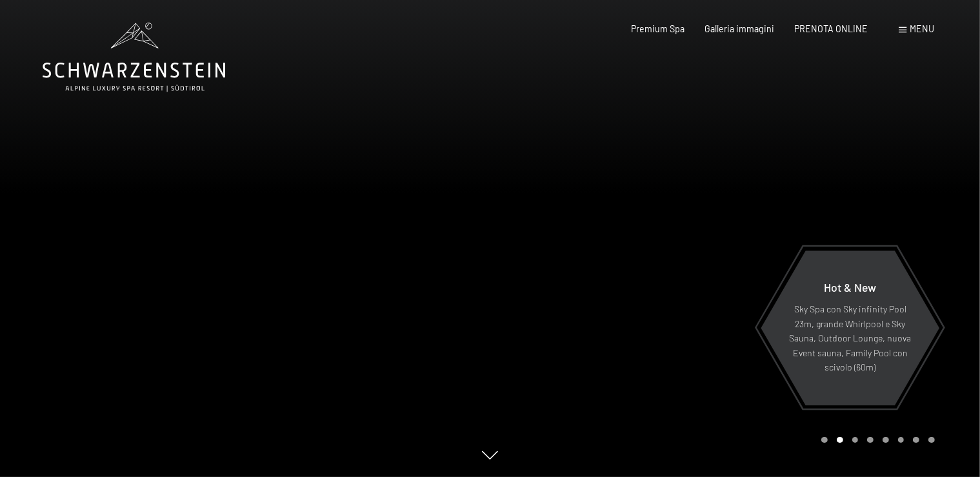
click at [857, 214] on div at bounding box center [735, 238] width 490 height 477
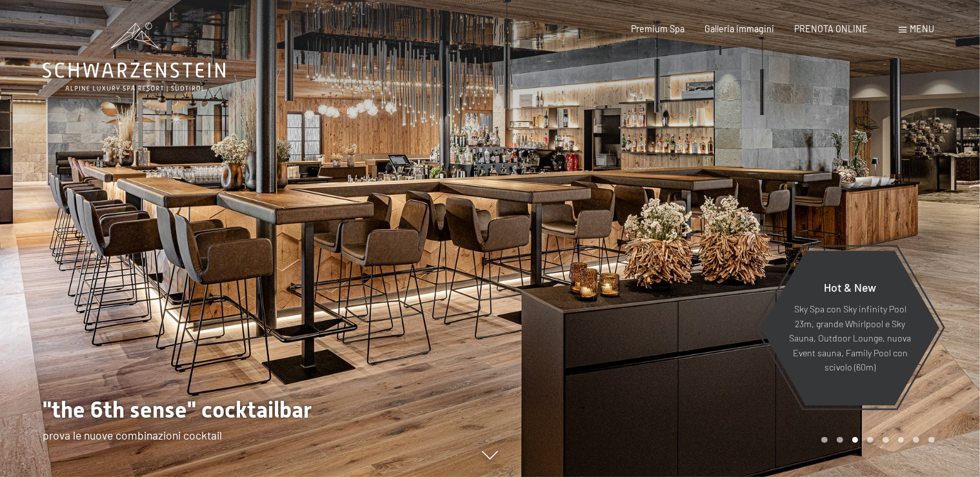
click at [897, 195] on div at bounding box center [735, 238] width 490 height 477
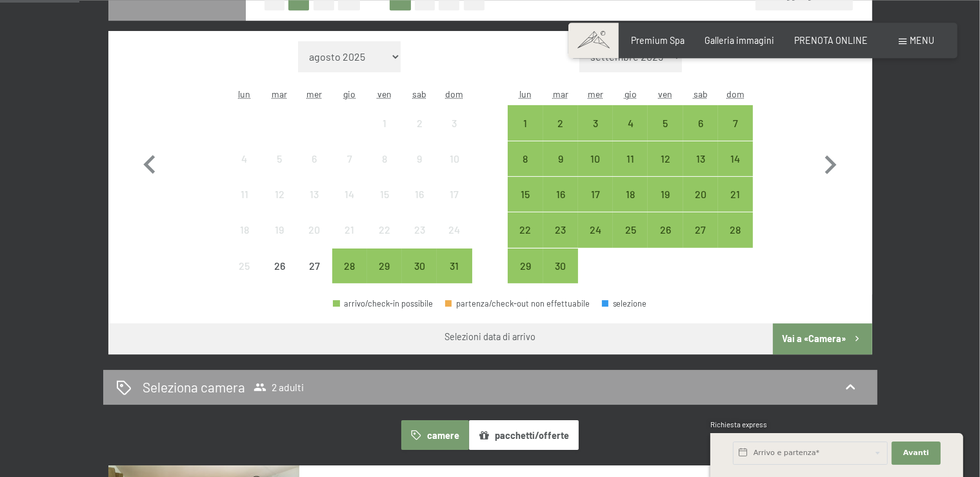
scroll to position [376, 0]
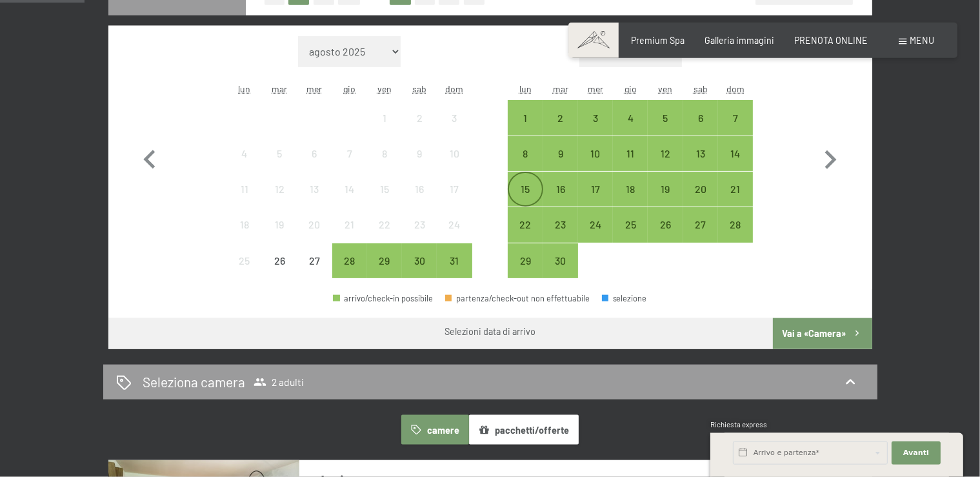
click at [527, 185] on div "15" at bounding box center [525, 200] width 32 height 32
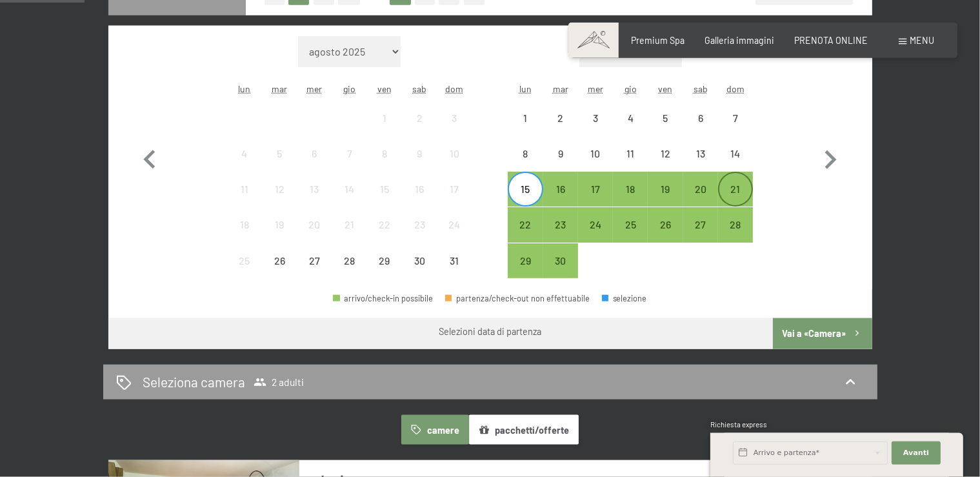
click at [746, 193] on div "21" at bounding box center [735, 200] width 32 height 32
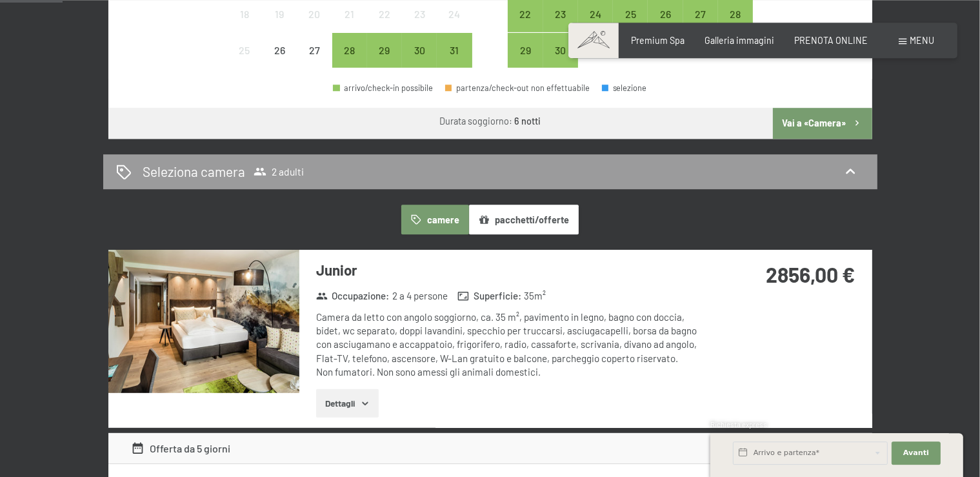
scroll to position [219, 0]
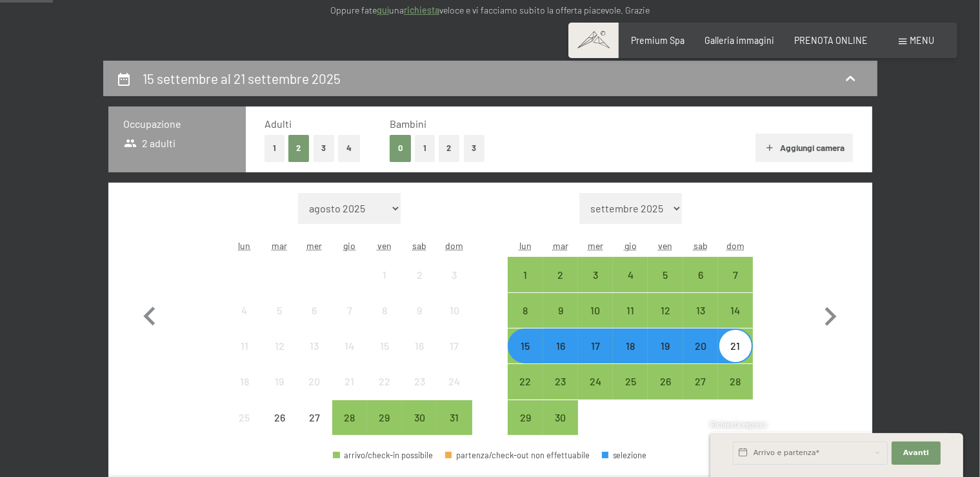
click at [425, 154] on button "1" at bounding box center [425, 148] width 20 height 26
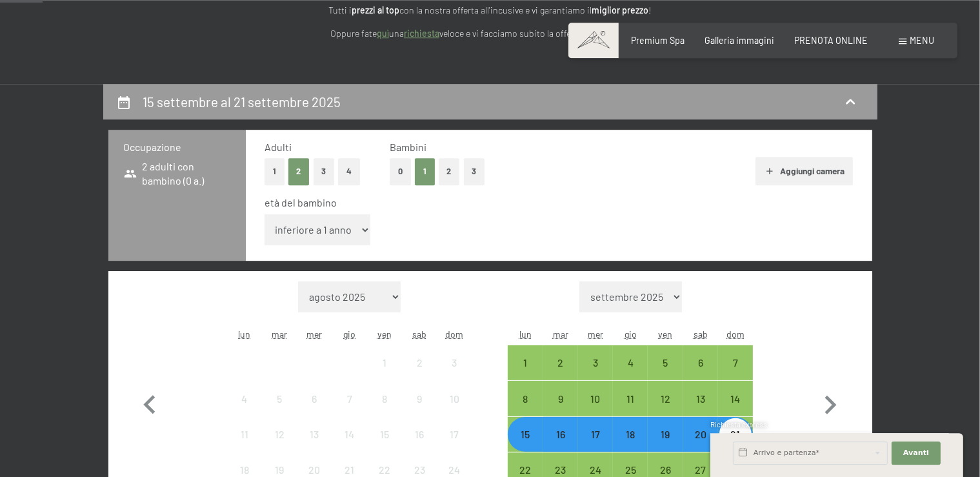
scroll to position [0, 0]
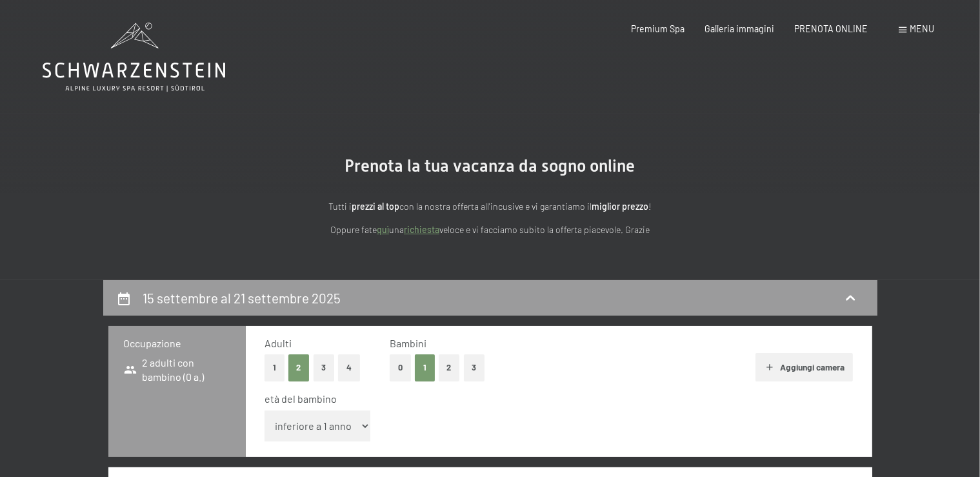
click at [151, 75] on icon at bounding box center [134, 57] width 183 height 69
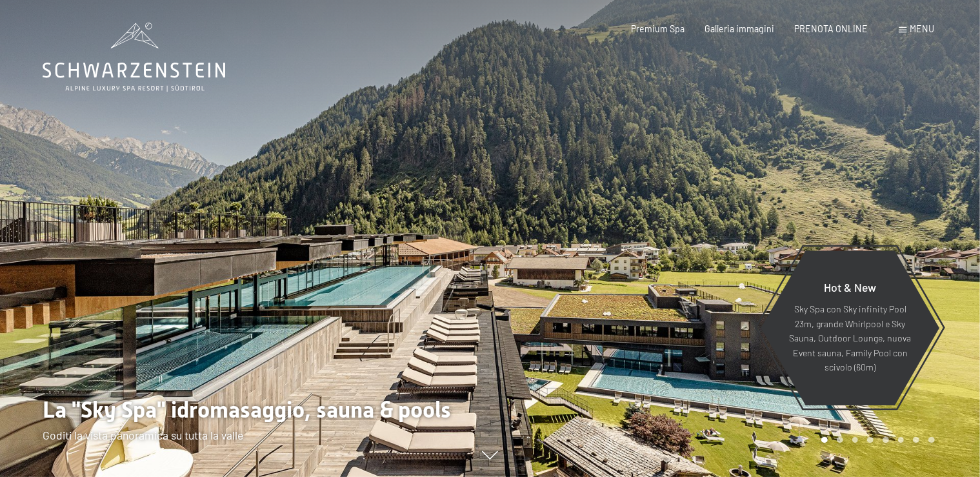
click at [159, 81] on icon at bounding box center [134, 57] width 183 height 69
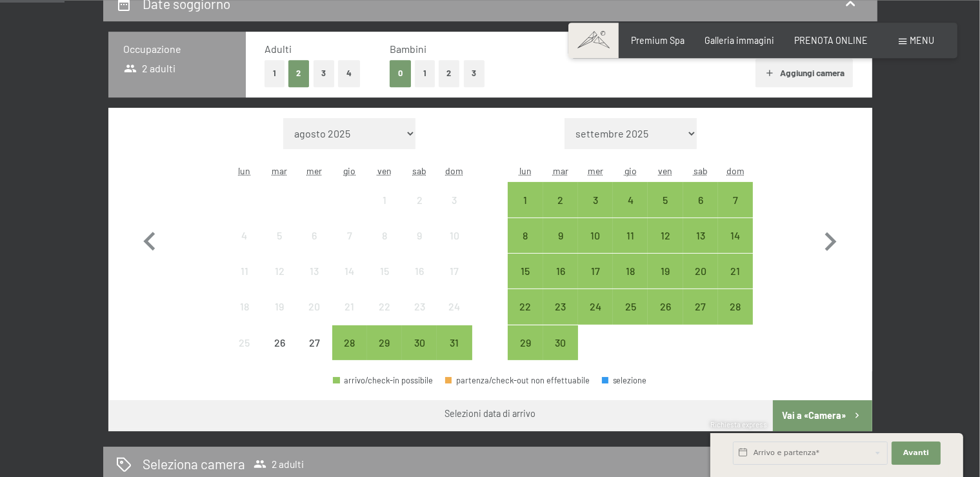
scroll to position [289, 0]
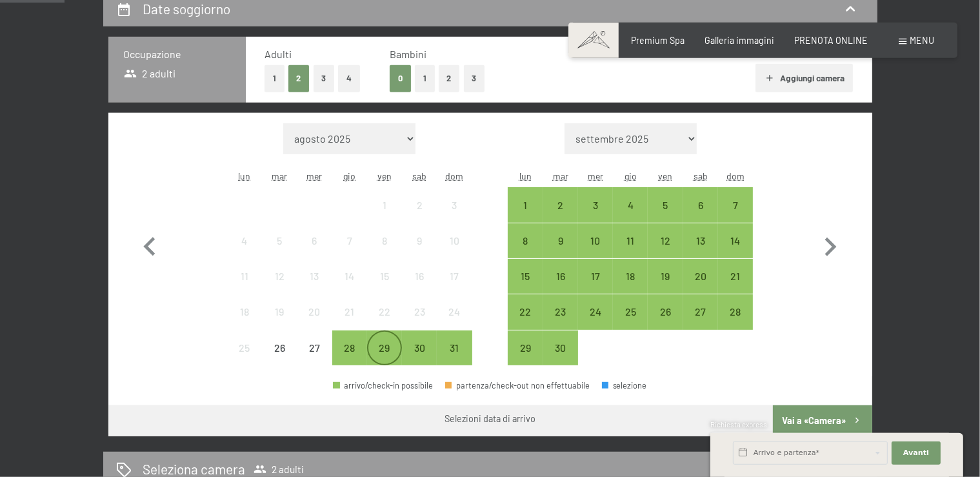
click at [381, 346] on div "29" at bounding box center [384, 359] width 32 height 32
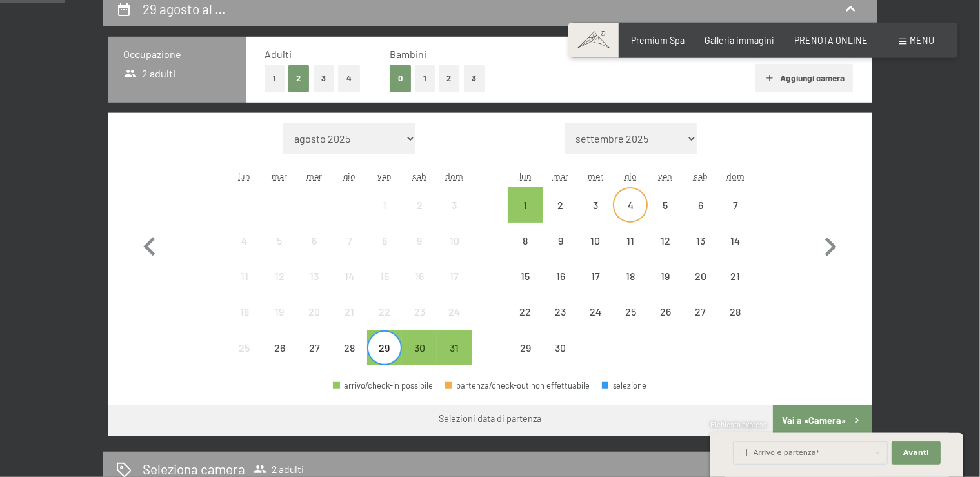
click at [636, 211] on div "4" at bounding box center [630, 216] width 32 height 32
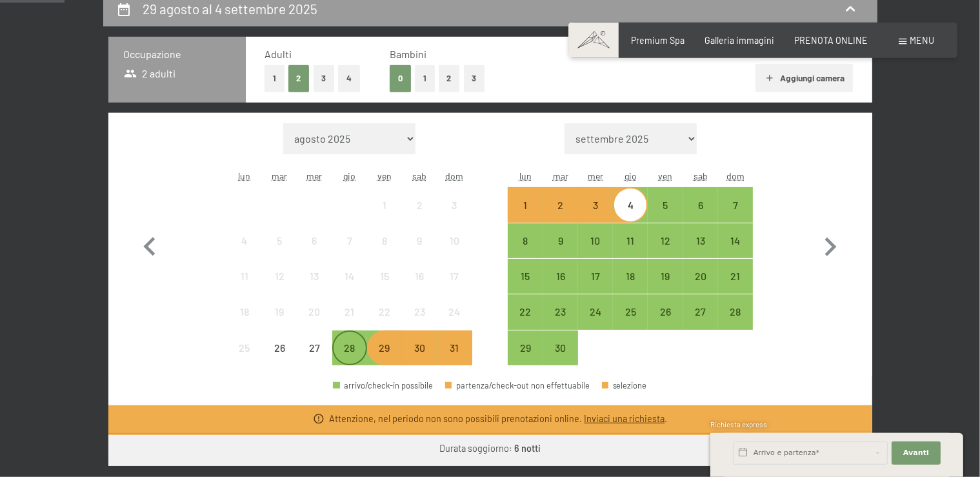
click at [352, 352] on div "28" at bounding box center [350, 359] width 32 height 32
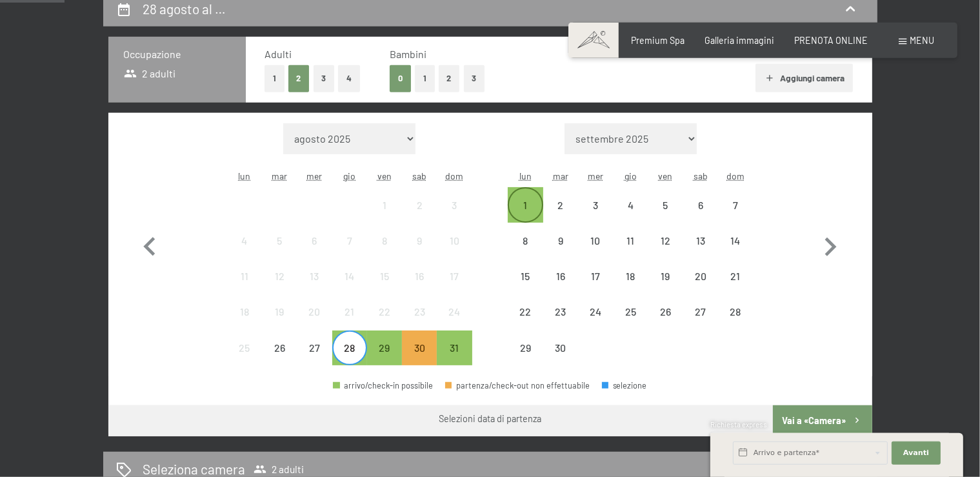
click at [539, 214] on div "1" at bounding box center [525, 216] width 32 height 32
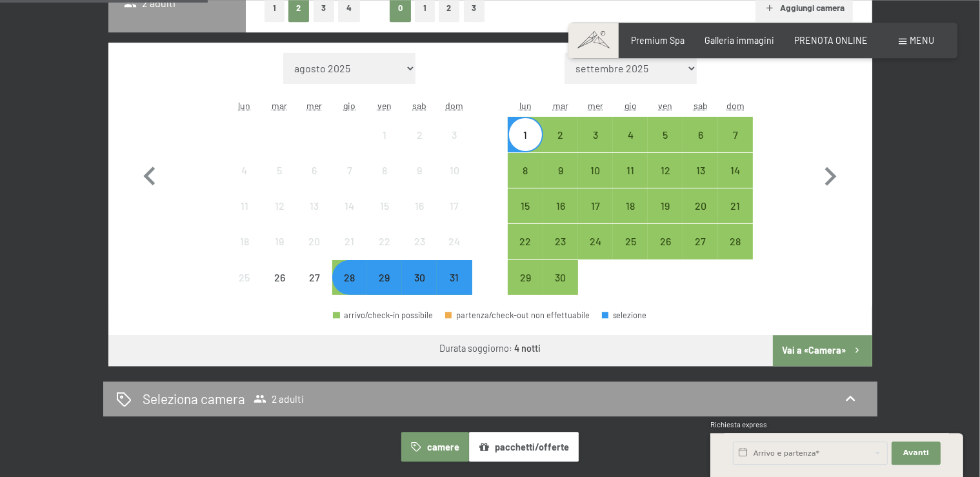
scroll to position [357, 0]
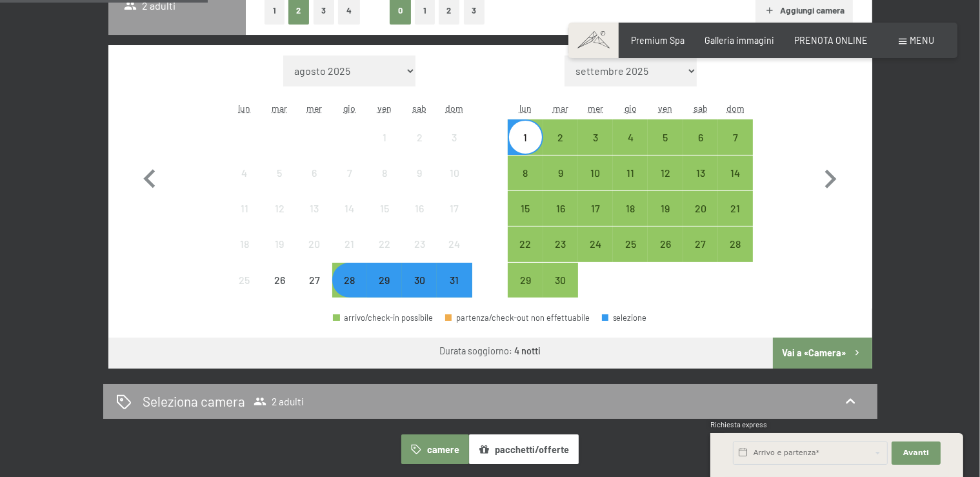
click at [350, 280] on div "28" at bounding box center [350, 291] width 32 height 32
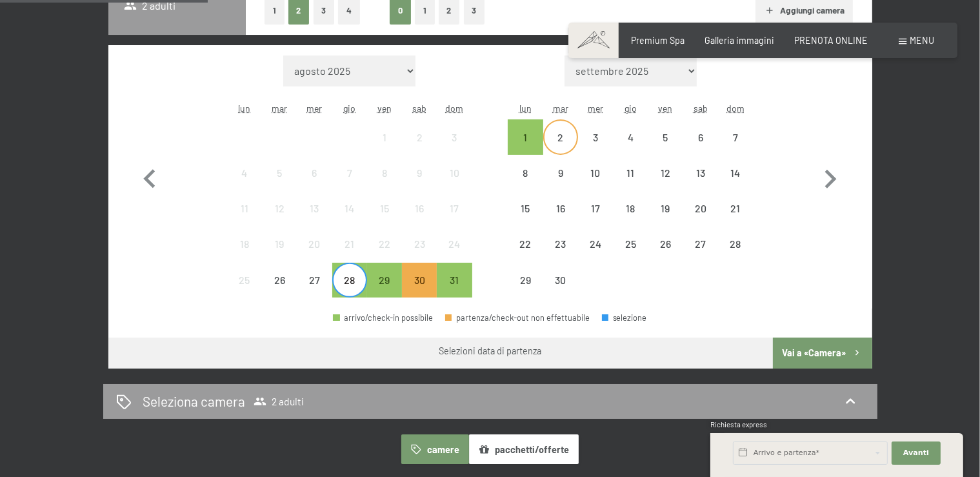
click at [565, 133] on div "2" at bounding box center [561, 148] width 32 height 32
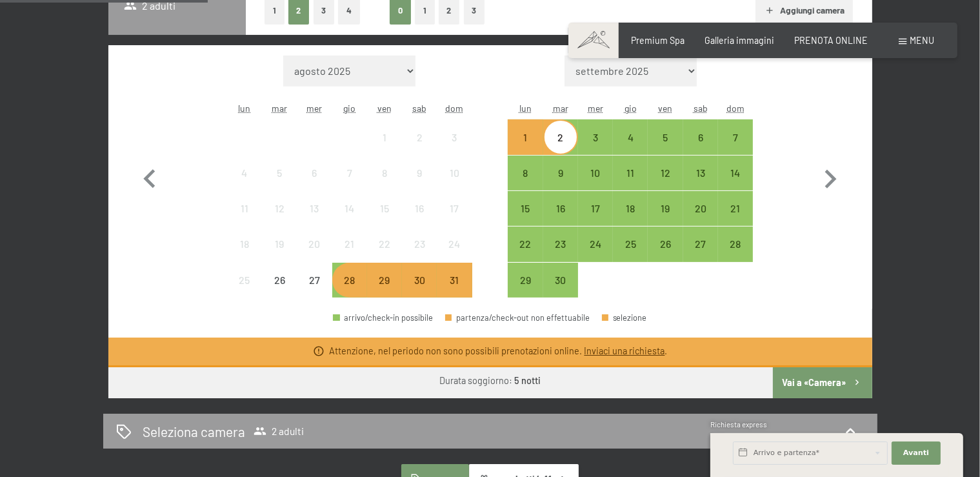
click at [350, 288] on div "28" at bounding box center [350, 291] width 32 height 32
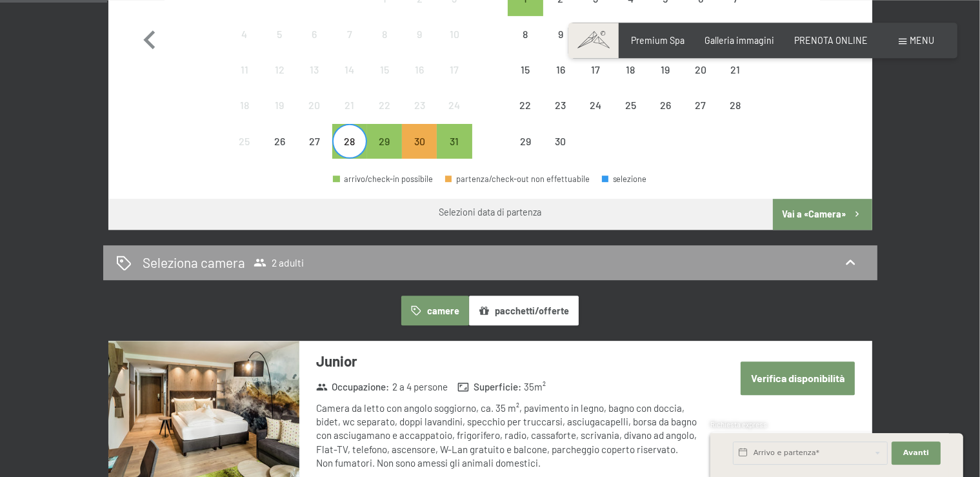
scroll to position [479, 0]
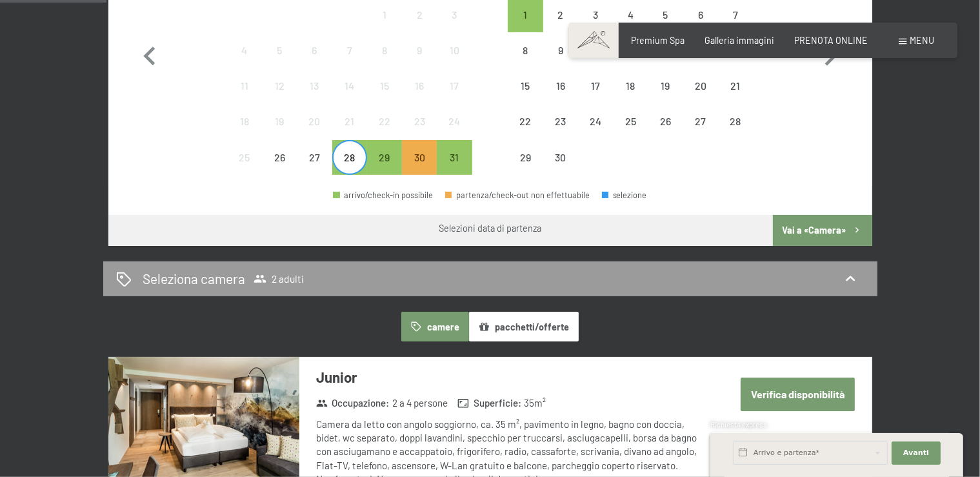
click at [349, 159] on div "28" at bounding box center [350, 168] width 32 height 32
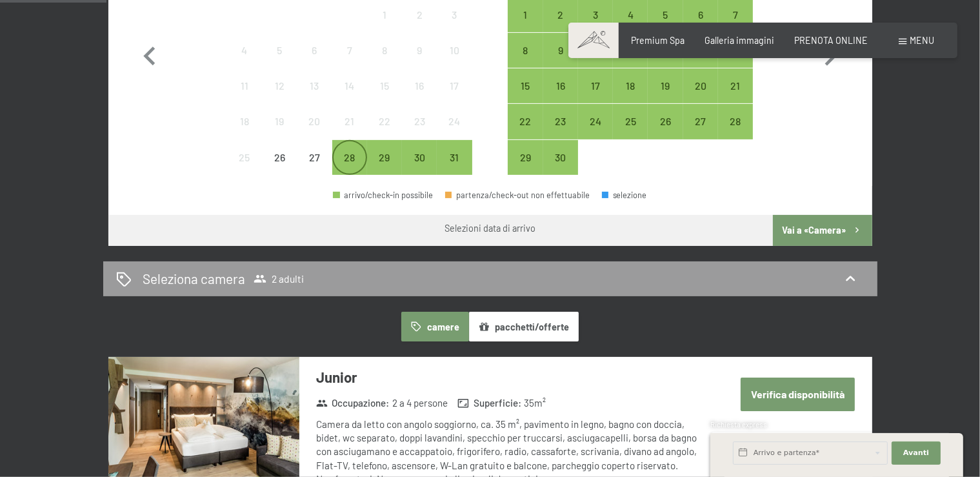
click at [348, 148] on div "28" at bounding box center [350, 157] width 32 height 32
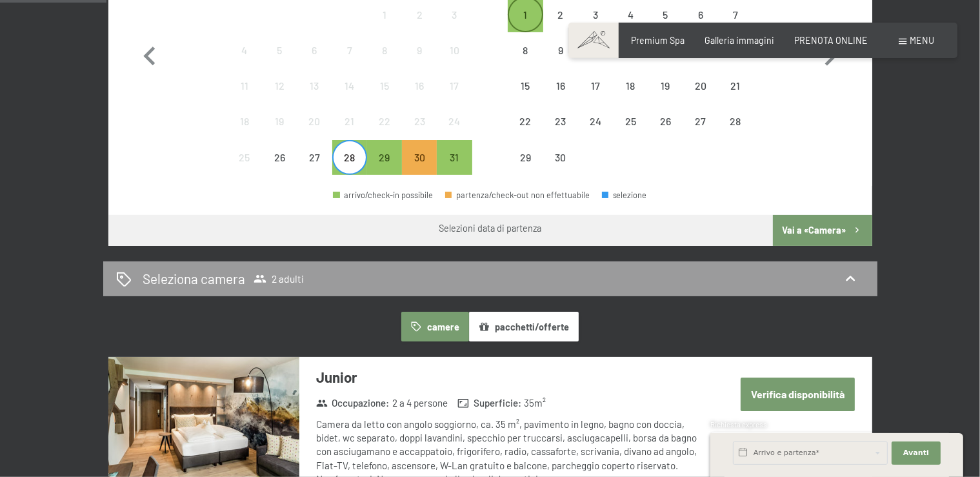
click at [528, 27] on div "1" at bounding box center [525, 26] width 32 height 32
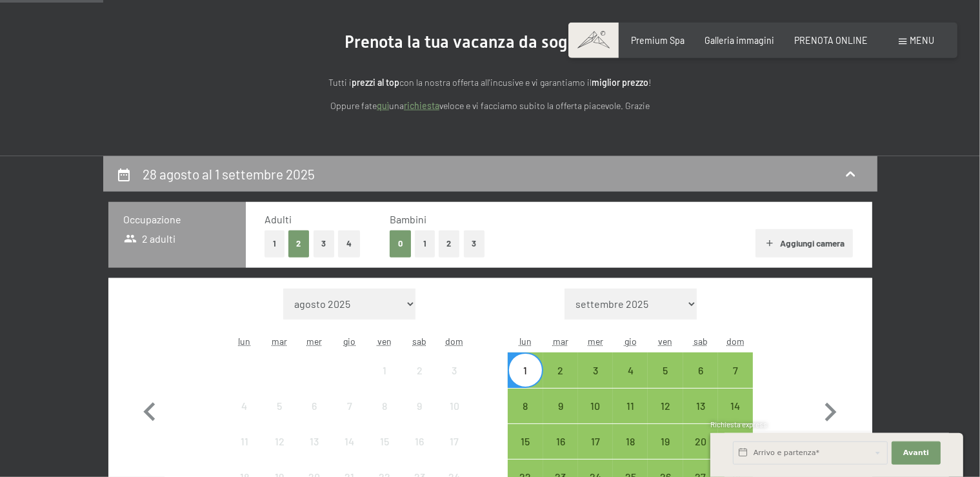
scroll to position [203, 0]
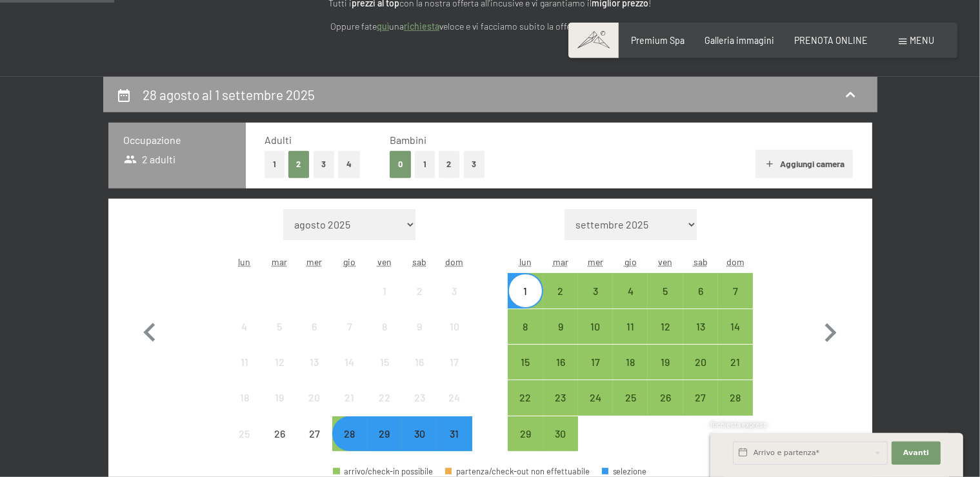
click at [427, 158] on button "1" at bounding box center [425, 164] width 20 height 26
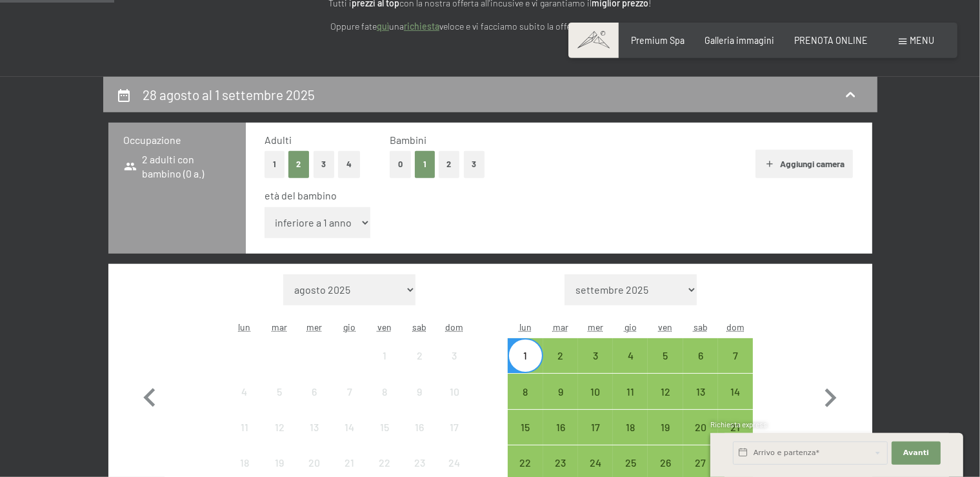
click at [265, 207] on select "inferiore a 1 anno 1 anno 2 anni 3 anni 4 anni 5 anni 6 anni 7 anni 8 anni 9 an…" at bounding box center [318, 222] width 106 height 31
select select "1"
click option "1 anno" at bounding box center [0, 0] width 0 height 0
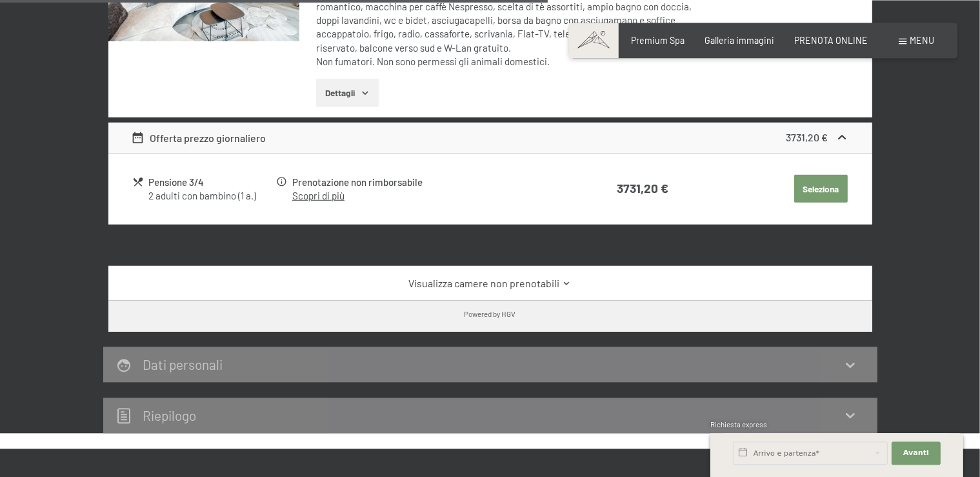
scroll to position [1019, 0]
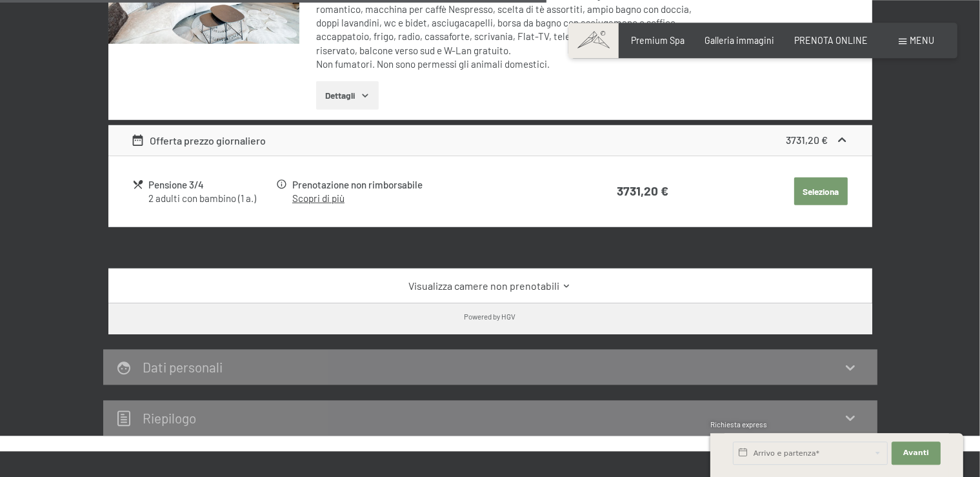
click at [333, 203] on link "Scopri di più" at bounding box center [318, 198] width 52 height 12
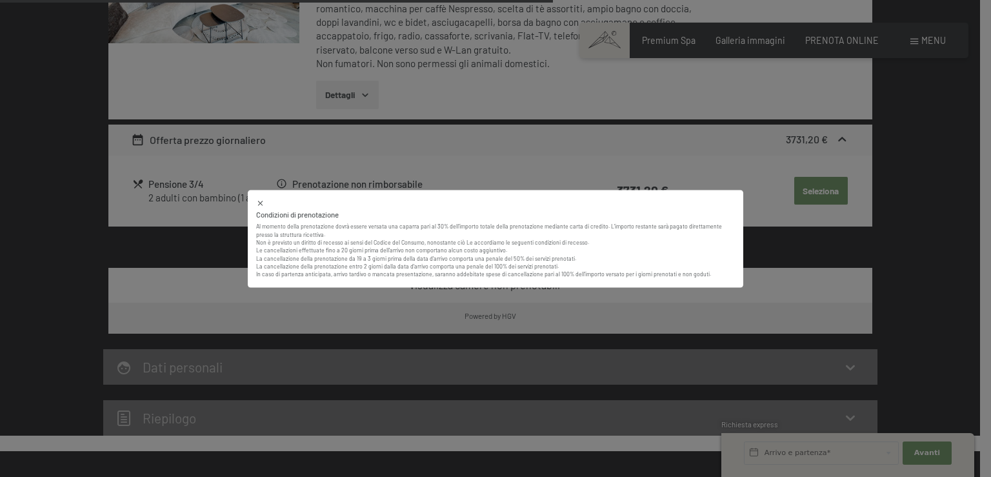
click at [348, 246] on p "Non è previsto un diritto di recesso ai sensi del Codice del Consumo, nonostant…" at bounding box center [495, 259] width 479 height 40
click at [368, 245] on p "Non è previsto un diritto di recesso ai sensi del Codice del Consumo, nonostant…" at bounding box center [495, 259] width 479 height 40
click at [355, 254] on p "Non è previsto un diritto di recesso ai sensi del Codice del Consumo, nonostant…" at bounding box center [495, 259] width 479 height 40
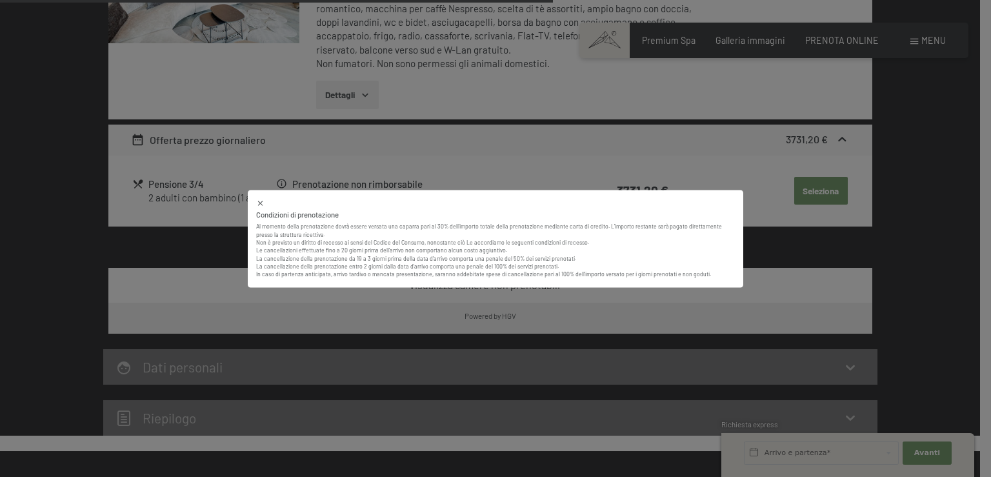
click at [363, 253] on p "Non è previsto un diritto di recesso ai sensi del Codice del Consumo, nonostant…" at bounding box center [495, 259] width 479 height 40
drag, startPoint x: 367, startPoint y: 257, endPoint x: 377, endPoint y: 260, distance: 10.8
click at [377, 260] on p "Non è previsto un diritto di recesso ai sensi del Codice del Consumo, nonostant…" at bounding box center [495, 259] width 479 height 40
drag, startPoint x: 406, startPoint y: 257, endPoint x: 450, endPoint y: 265, distance: 43.8
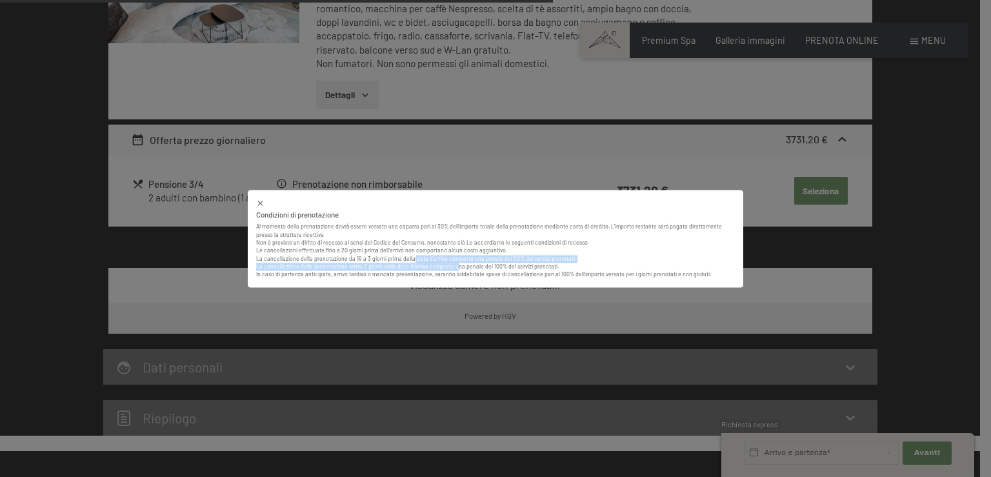
click at [450, 265] on p "Non è previsto un diritto di recesso ai sensi del Codice del Consumo, nonostant…" at bounding box center [495, 259] width 479 height 40
click at [474, 277] on p "Non è previsto un diritto di recesso ai sensi del Codice del Consumo, nonostant…" at bounding box center [495, 259] width 479 height 40
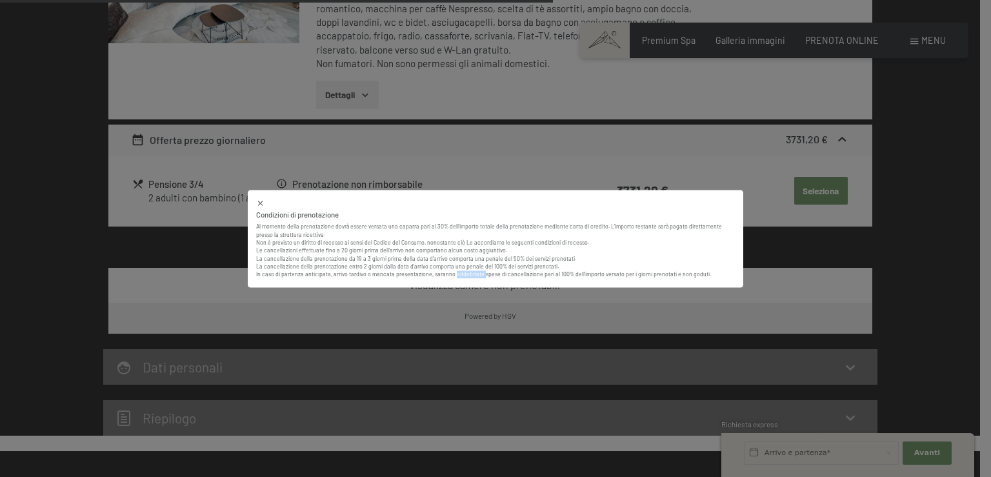
click at [474, 277] on p "Non è previsto un diritto di recesso ai sensi del Codice del Consumo, nonostant…" at bounding box center [495, 259] width 479 height 40
click at [608, 178] on div "Condizioni di prenotazione Al momento della prenotazione dovrà essere versata u…" at bounding box center [495, 238] width 991 height 477
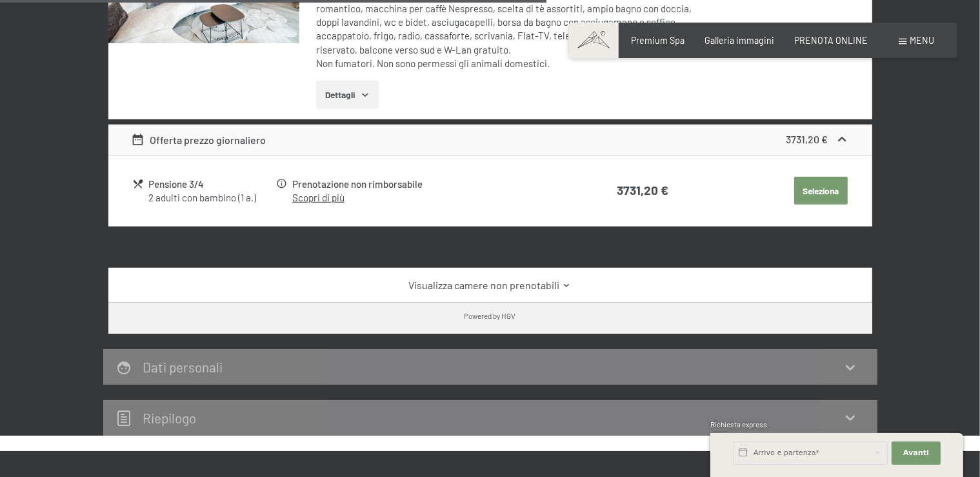
drag, startPoint x: 927, startPoint y: 269, endPoint x: 990, endPoint y: 318, distance: 80.0
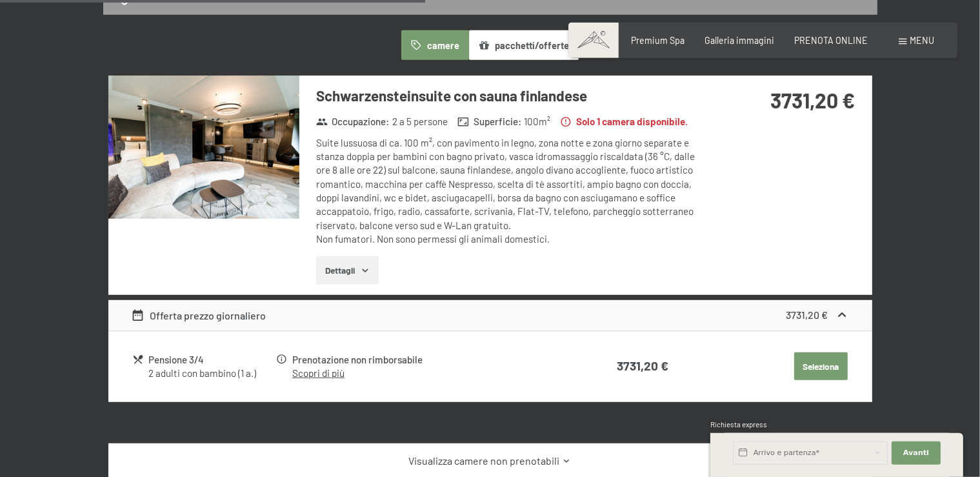
scroll to position [664, 0]
